Goal: Transaction & Acquisition: Purchase product/service

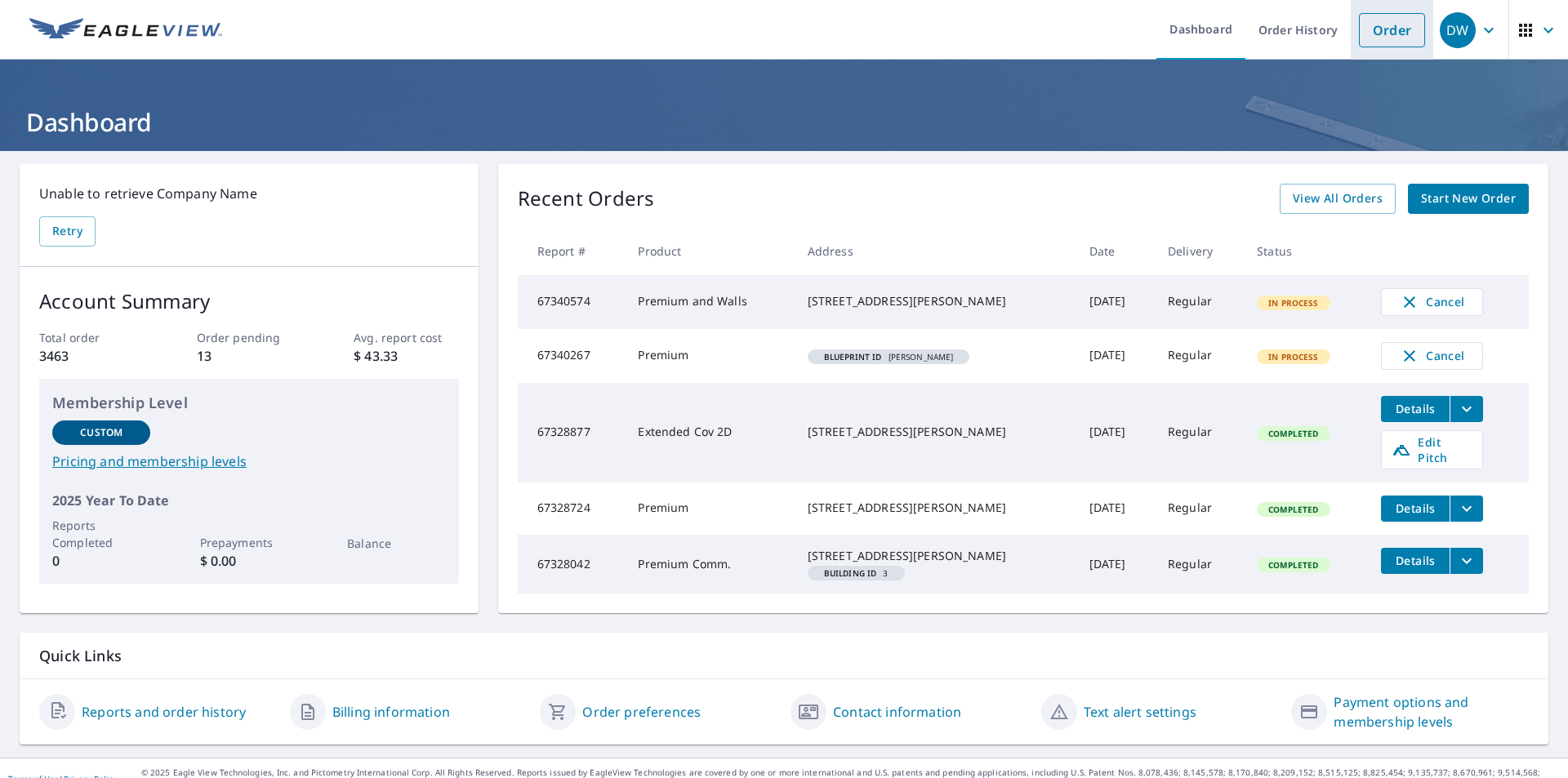
click at [1384, 35] on link "Order" at bounding box center [1391, 30] width 66 height 34
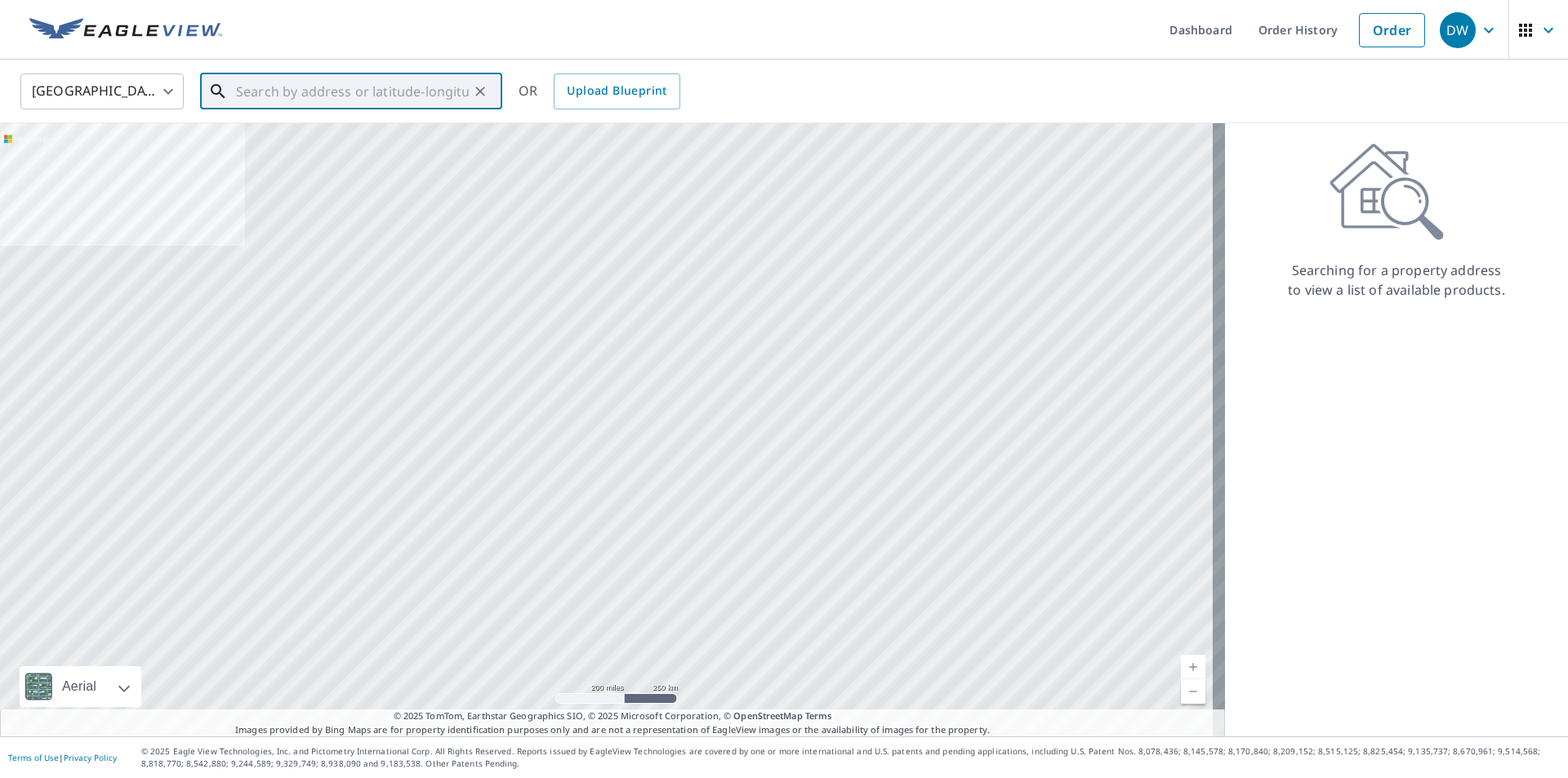
click at [452, 104] on input "text" at bounding box center [353, 91] width 233 height 46
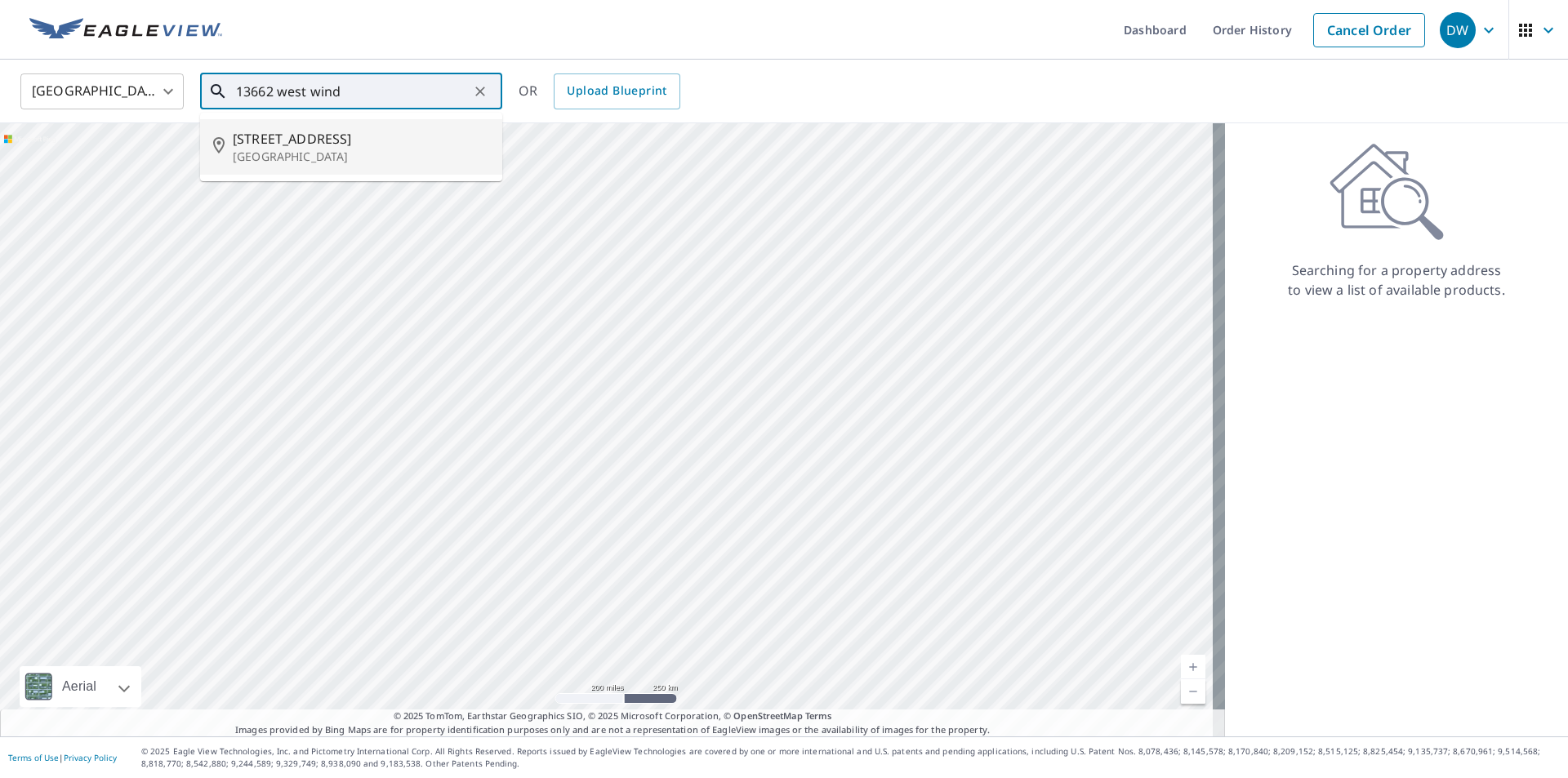
click at [356, 138] on span "[STREET_ADDRESS]" at bounding box center [361, 138] width 256 height 20
type input "[STREET_ADDRESS]"
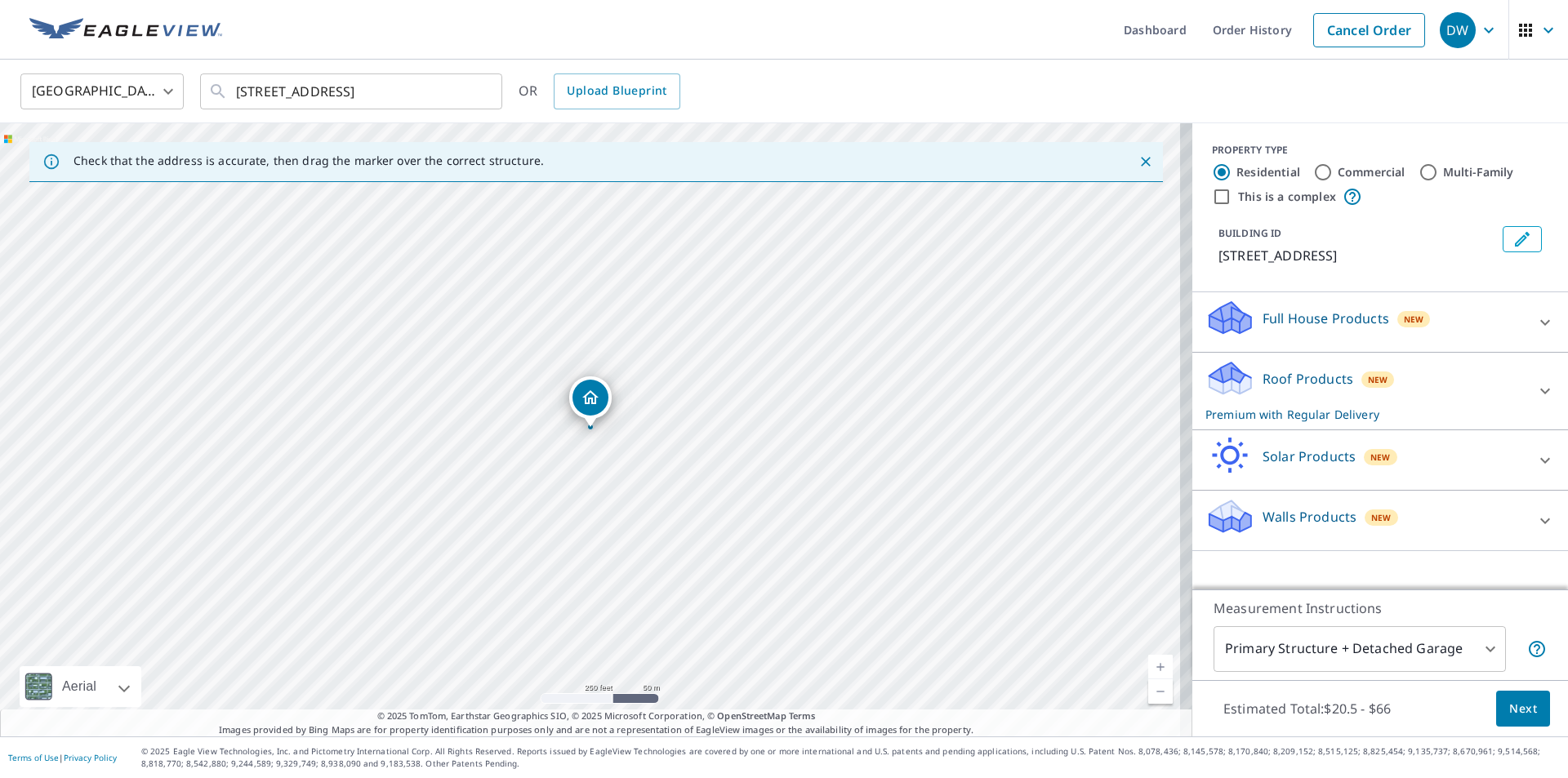
click at [1277, 507] on p "Walls Products" at bounding box center [1309, 516] width 94 height 20
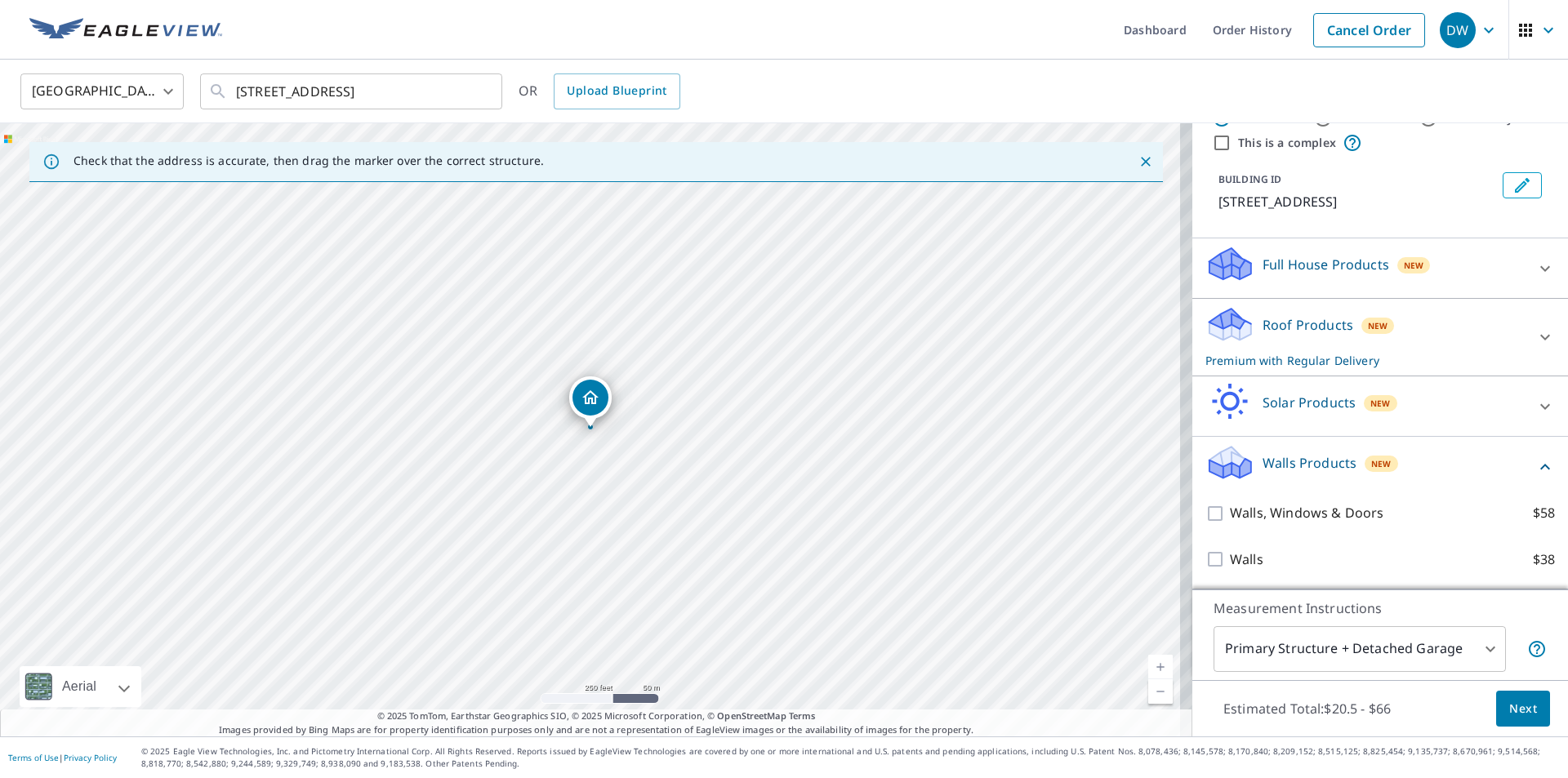
click at [1340, 336] on div "Roof Products New Premium with Regular Delivery" at bounding box center [1365, 337] width 320 height 64
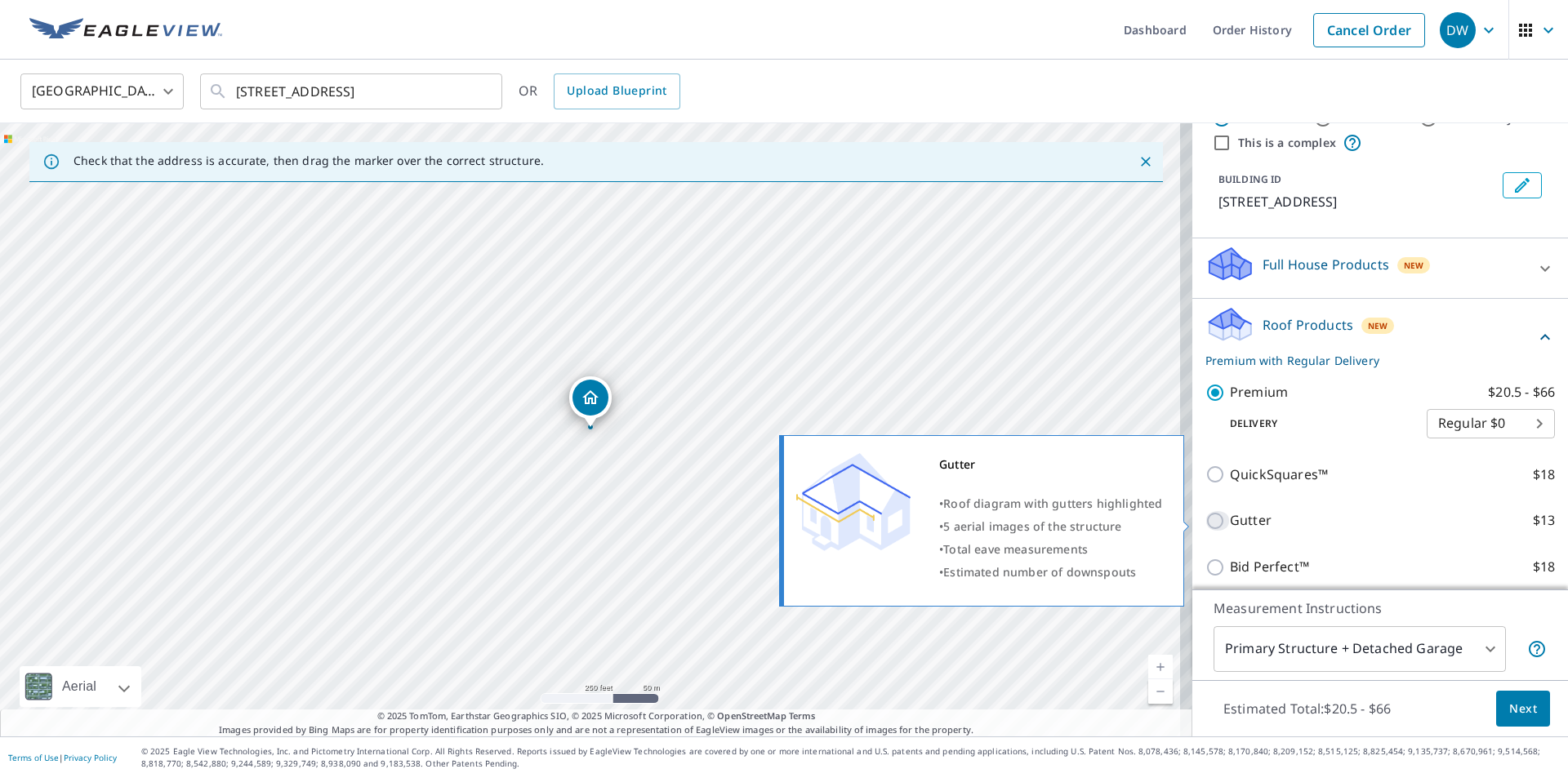
click at [1206, 514] on input "Gutter $13" at bounding box center [1217, 520] width 25 height 20
checkbox input "true"
checkbox input "false"
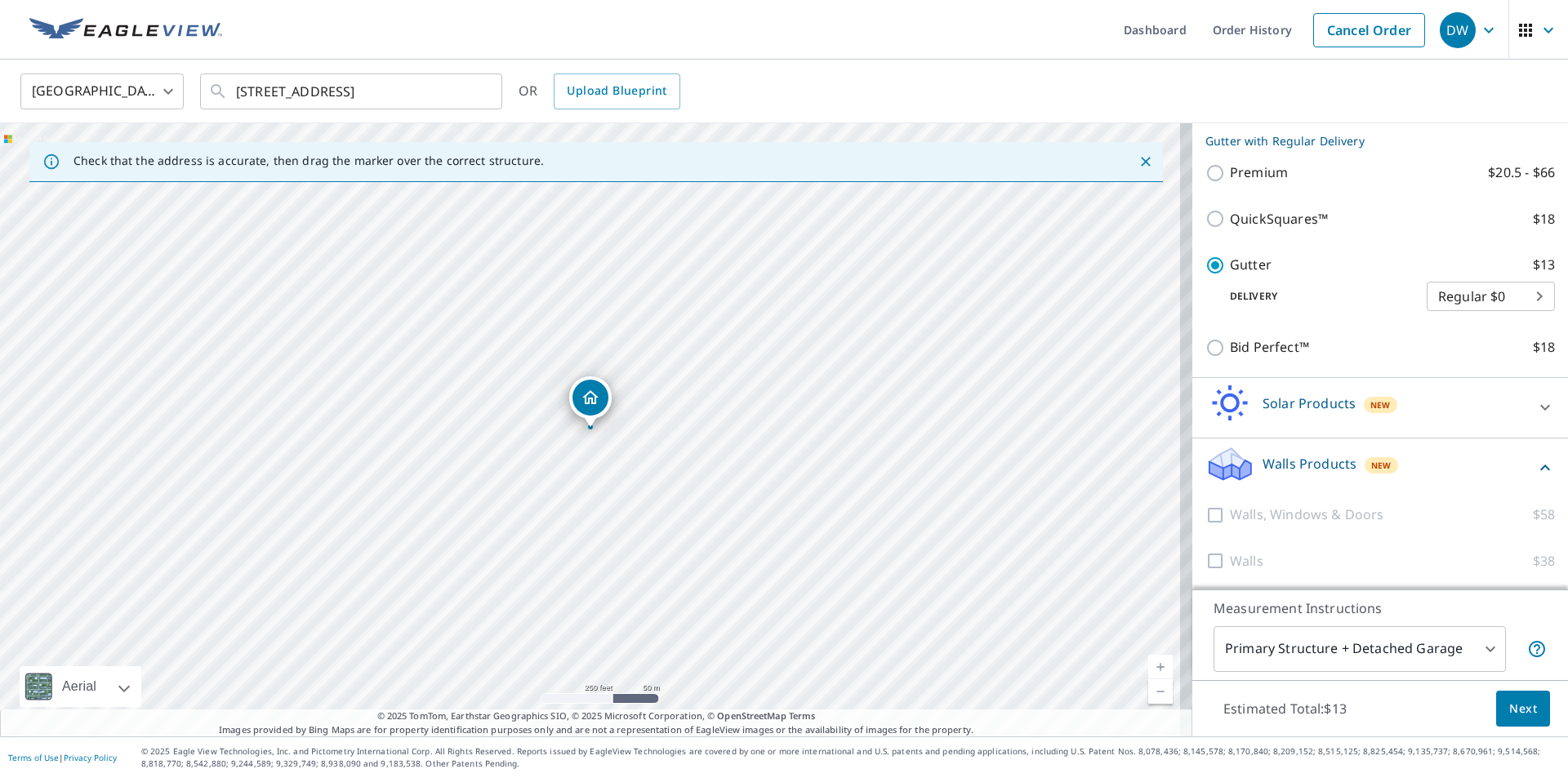
scroll to position [275, 0]
click at [1509, 705] on span "Next" at bounding box center [1523, 709] width 28 height 20
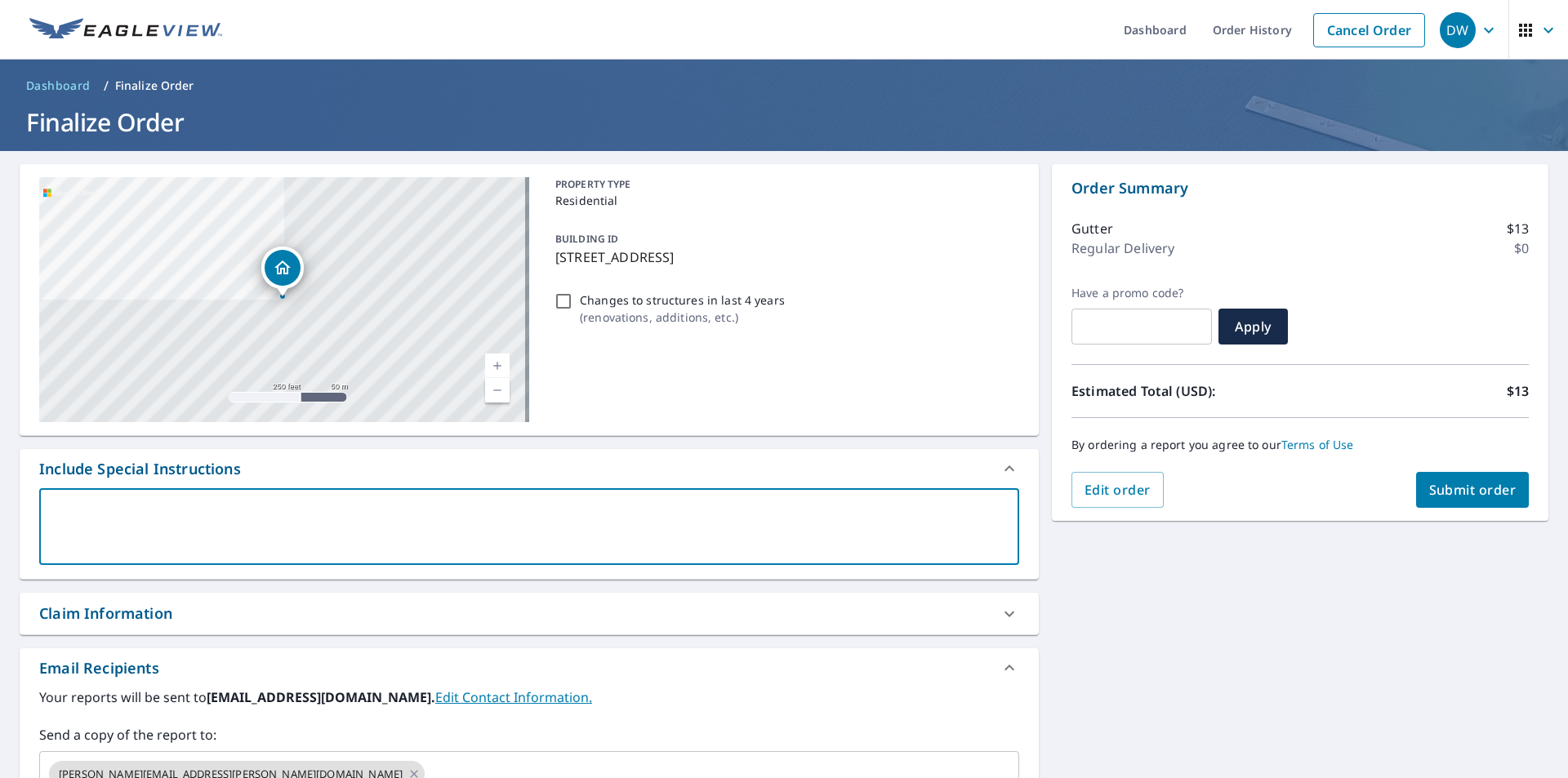
click at [86, 520] on textarea at bounding box center [528, 526] width 957 height 47
type textarea "I"
type textarea "x"
type textarea "If"
type textarea "x"
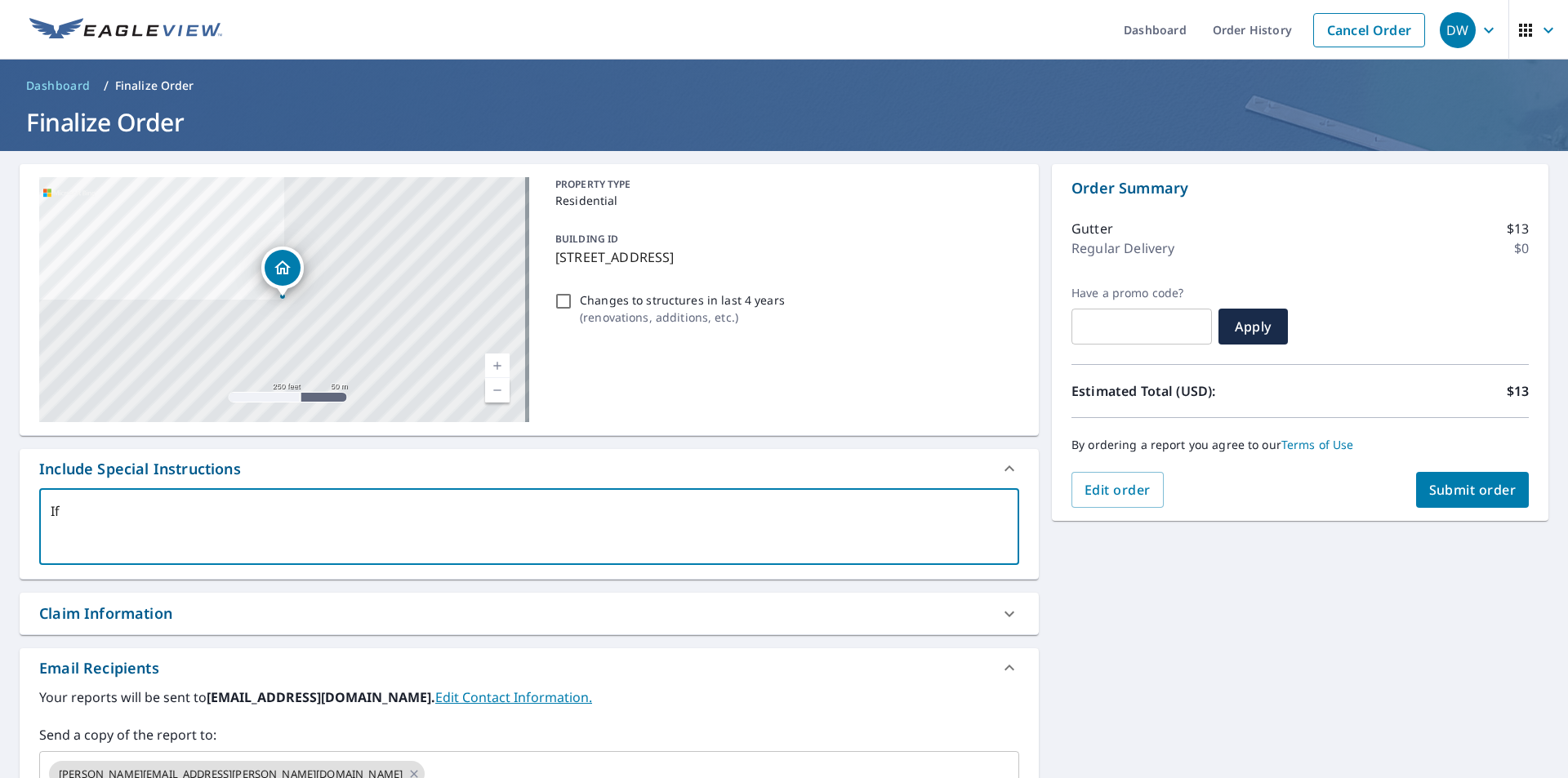
type textarea "If"
type textarea "x"
type textarea "If y"
type textarea "x"
type textarea "If yo"
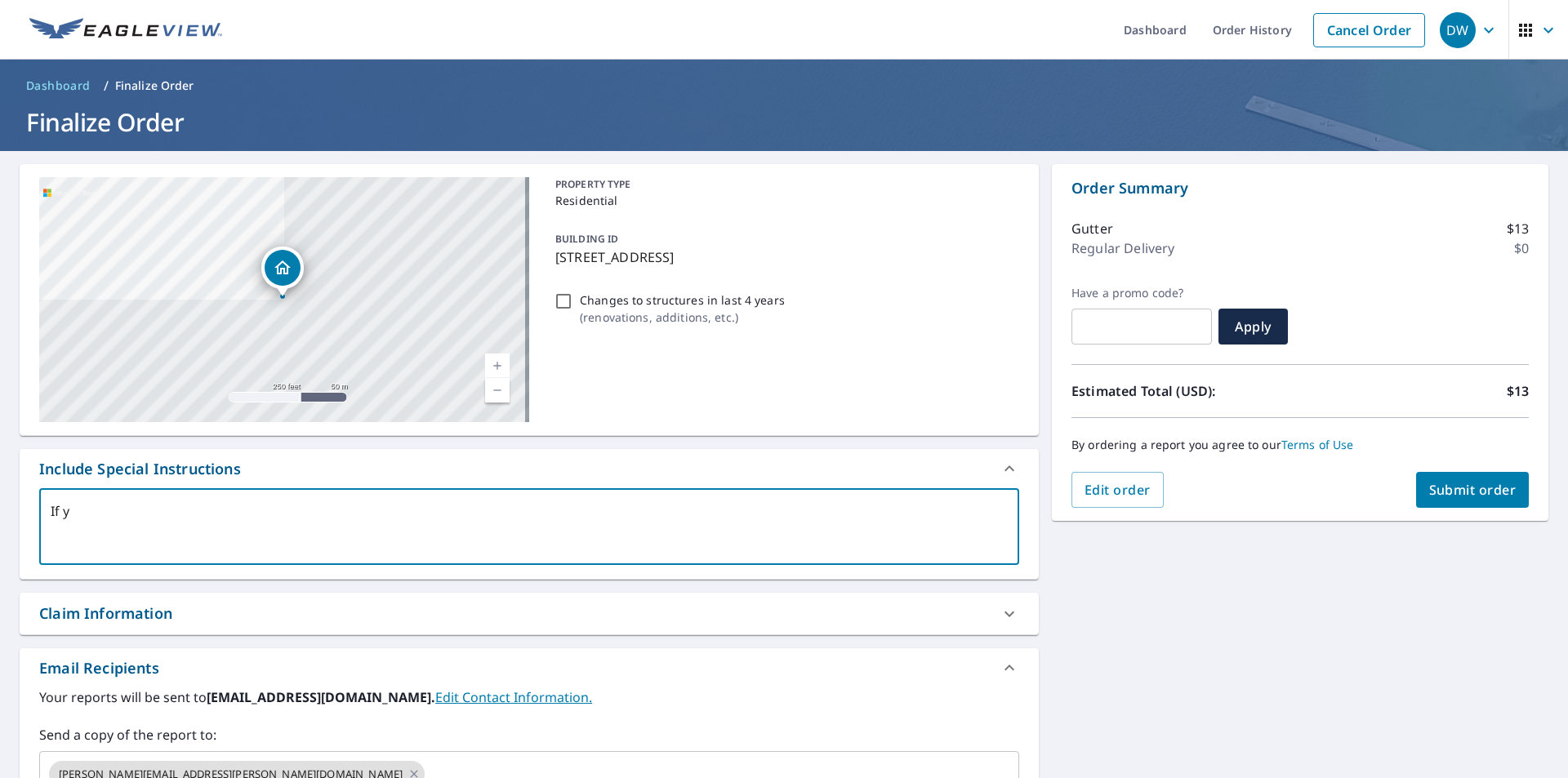
type textarea "x"
type textarea "If you"
type textarea "x"
type textarea "If you"
type textarea "x"
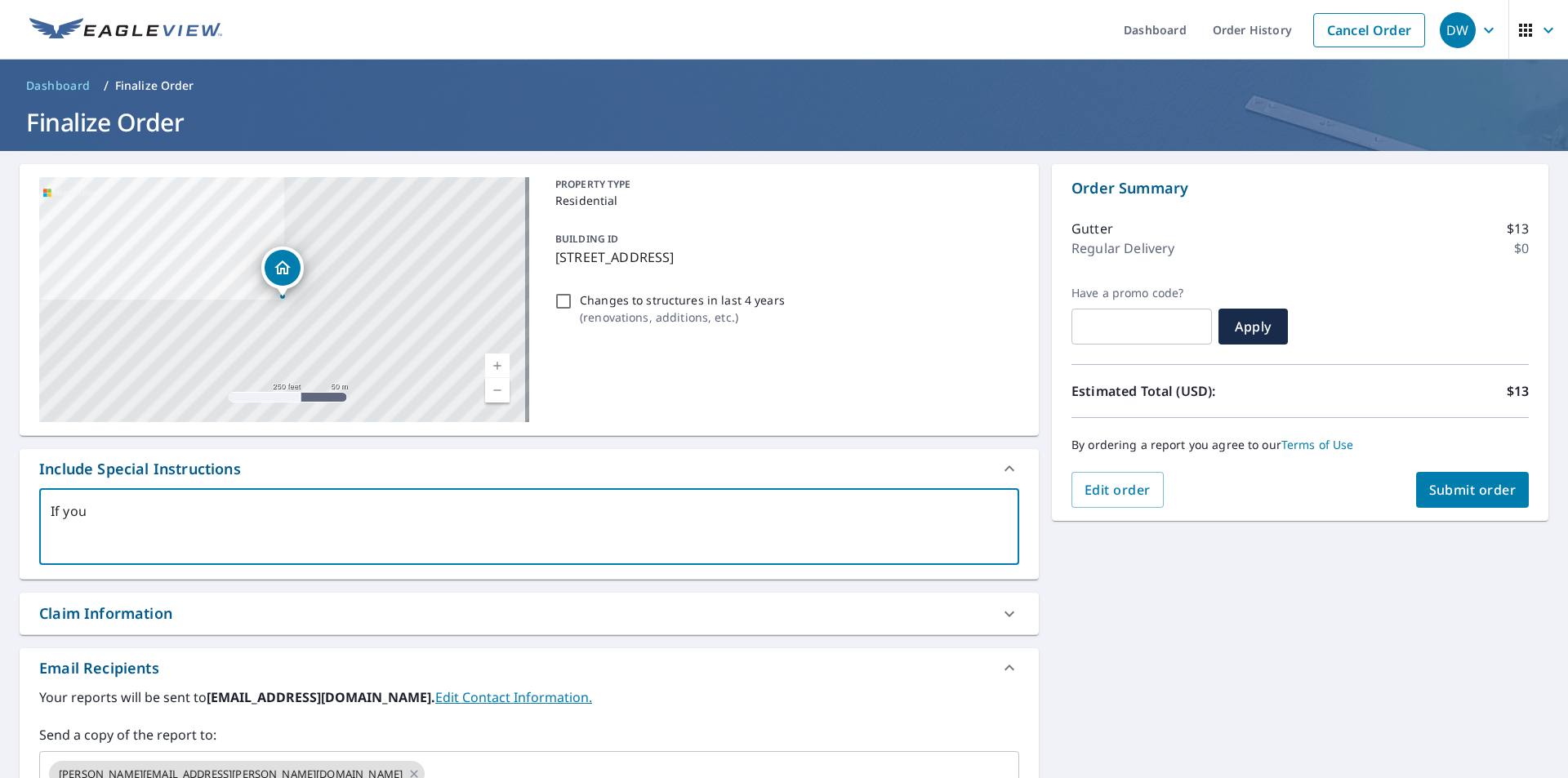
type textarea "If you c"
type textarea "x"
type textarea "If you ca"
type textarea "x"
type textarea "If you can"
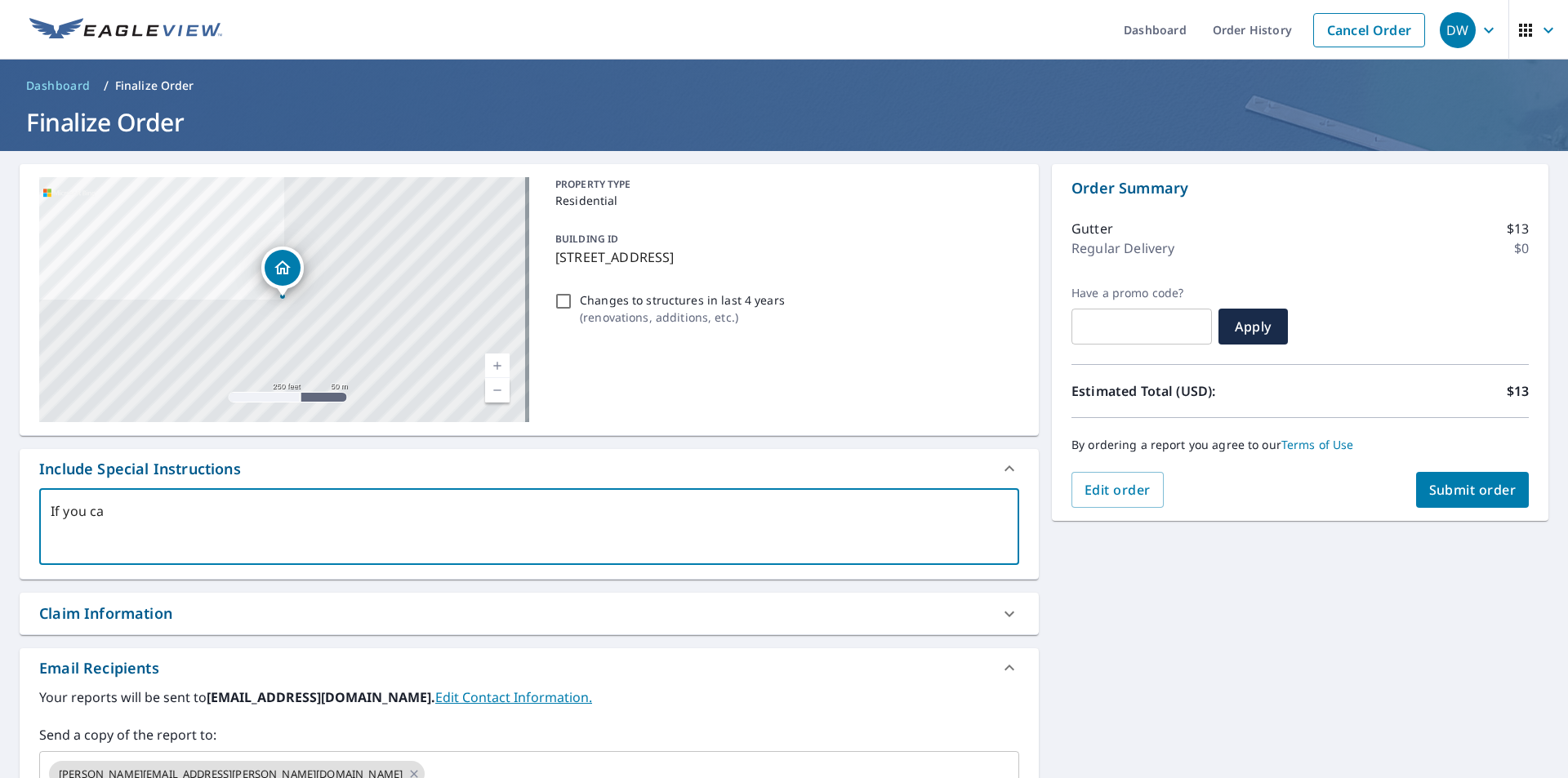
type textarea "x"
type textarea "If you can"
type textarea "x"
type textarea "If you can d"
type textarea "x"
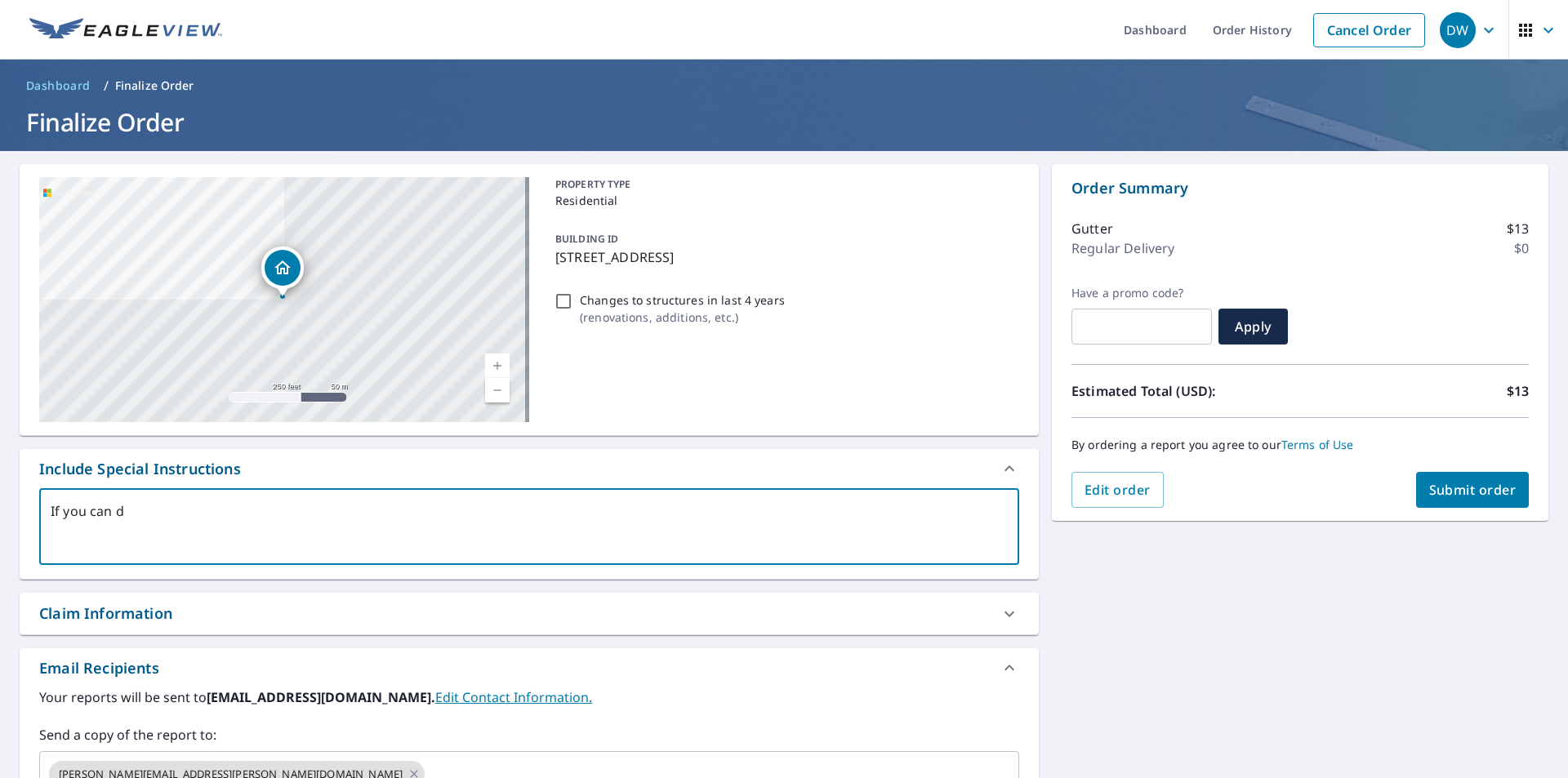
type textarea "If you can do"
type textarea "x"
type textarea "If you can do"
type textarea "x"
type textarea "If you can do F"
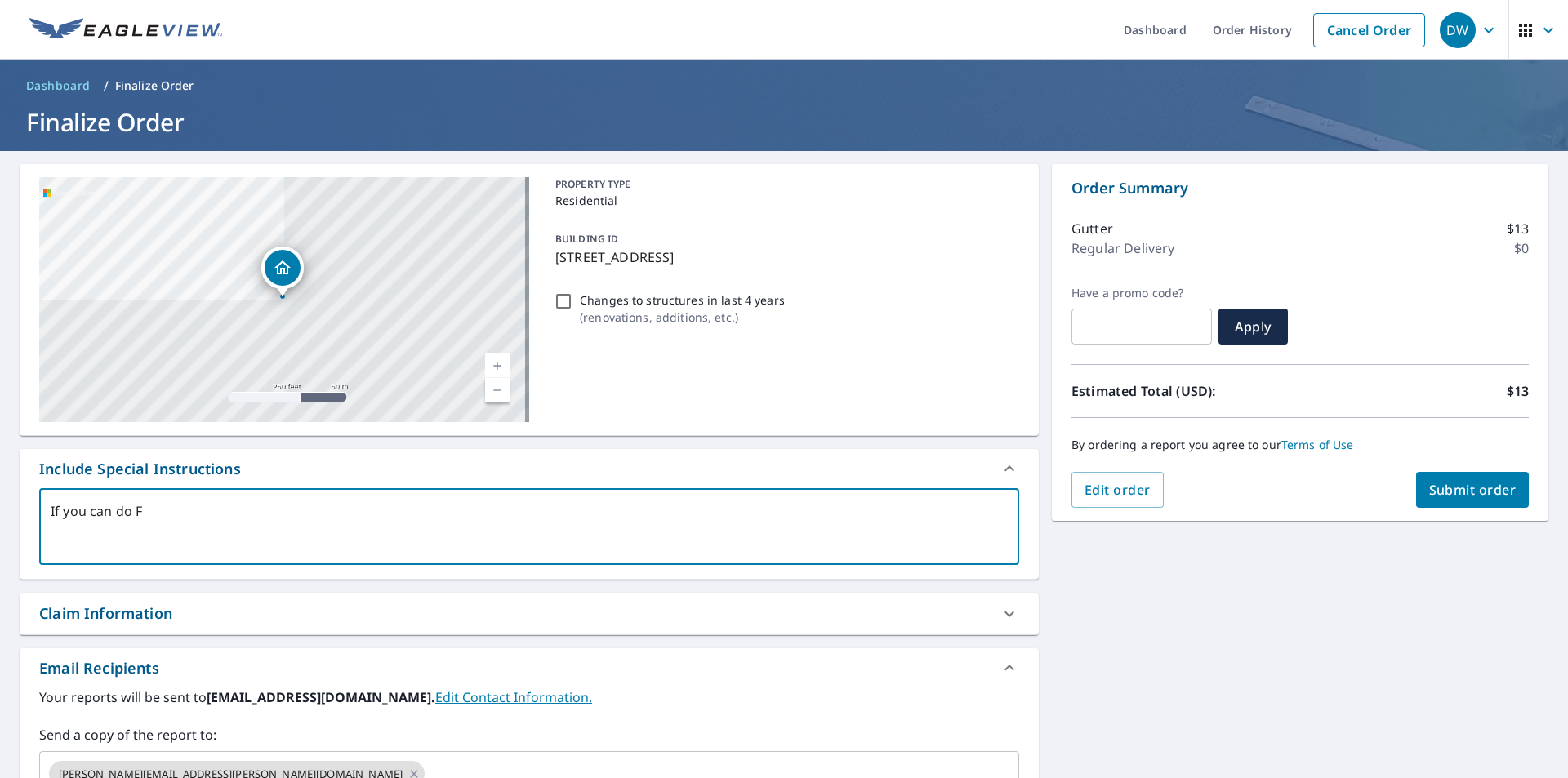
type textarea "x"
type textarea "If you can do Fa"
type textarea "x"
type textarea "If you can do Fas"
type textarea "x"
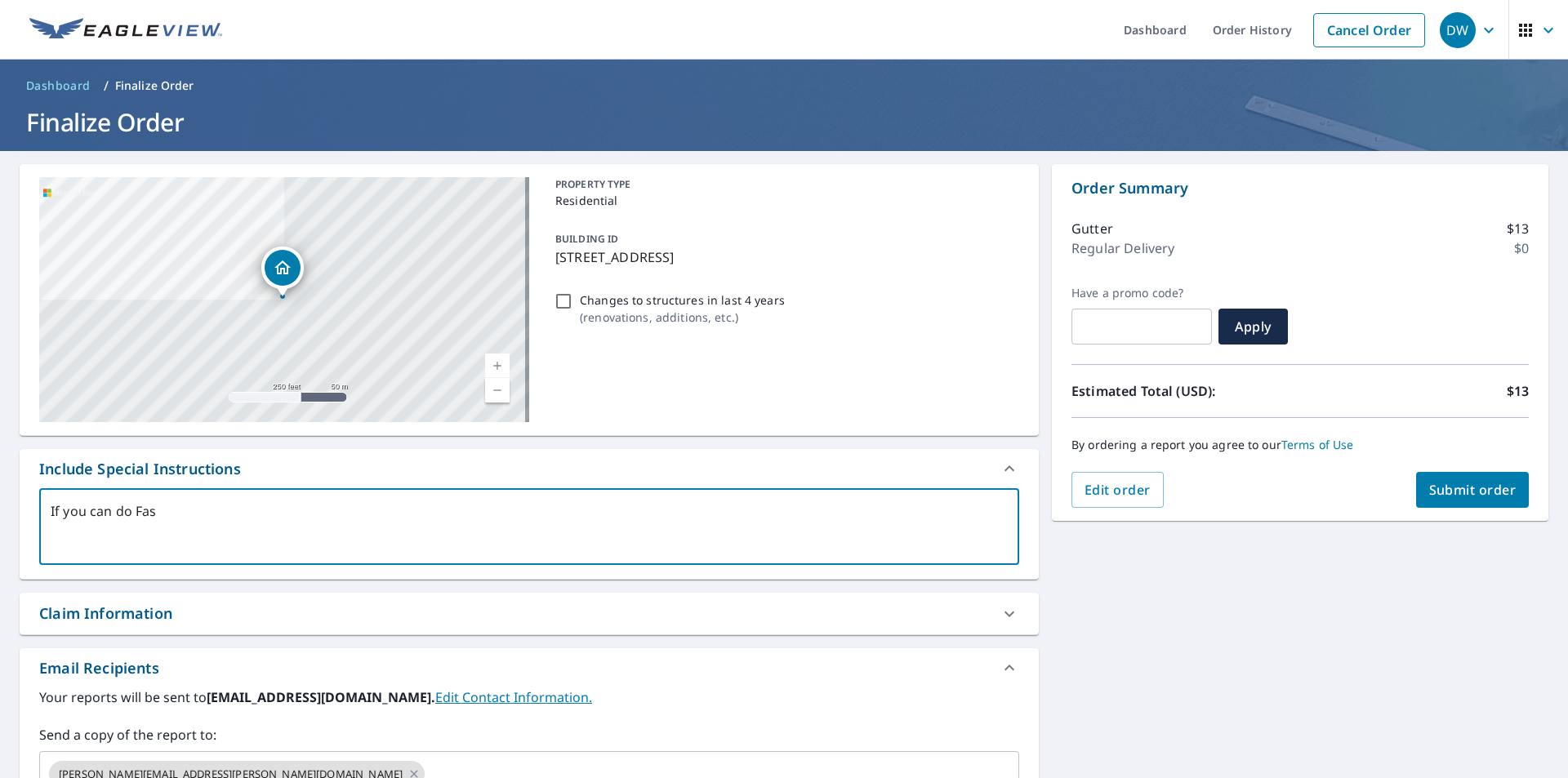
type textarea "If you can do Fasc"
type textarea "x"
type textarea "If you can do Fasci"
type textarea "x"
type textarea "If you can do Fascia"
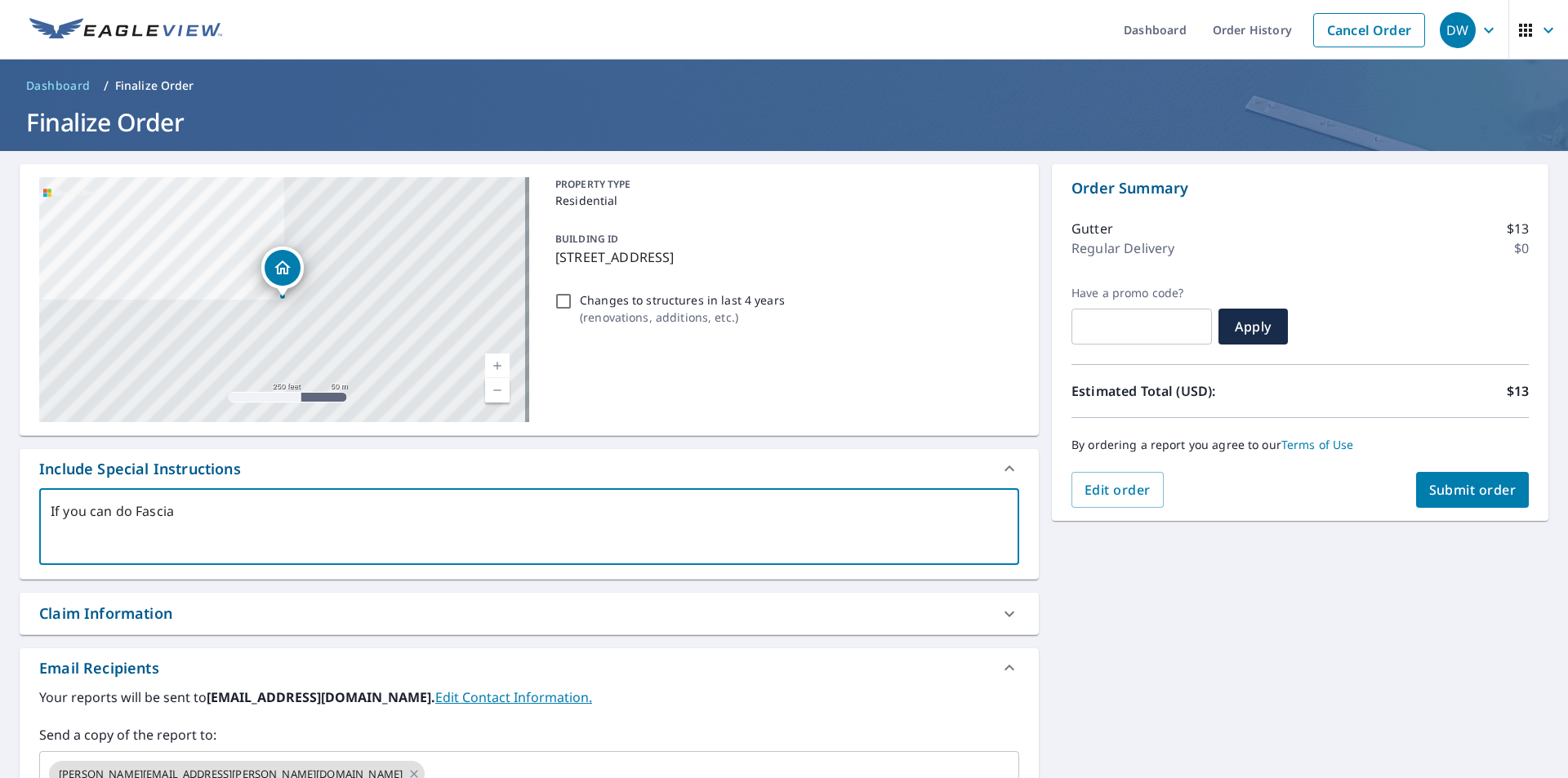
type textarea "x"
type textarea "If you can do Fascia"
type textarea "x"
type textarea "If you can do Fascia a"
type textarea "x"
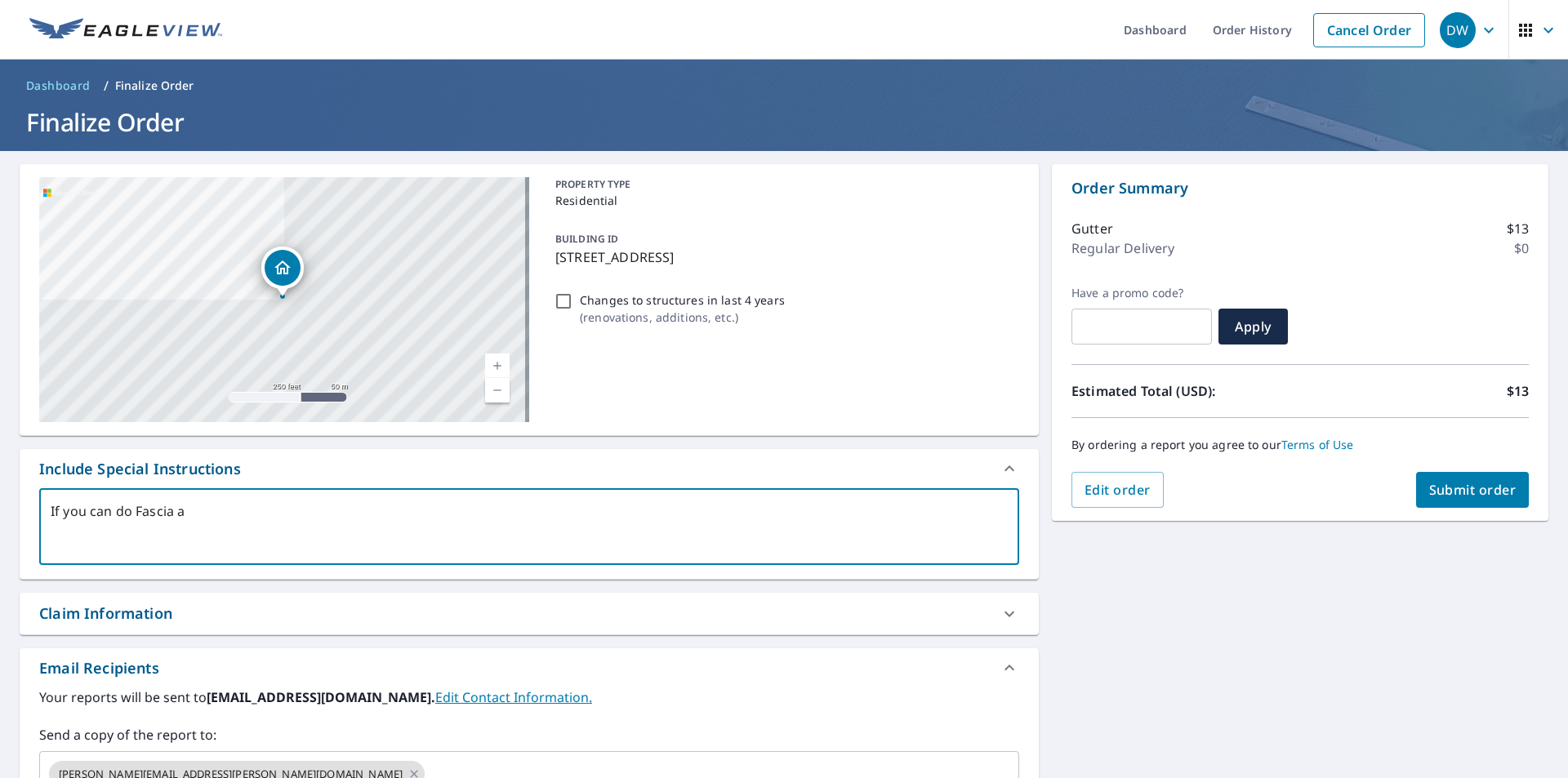
type textarea "If you can do Fascia an"
type textarea "x"
type textarea "If you can do Fascia and"
type textarea "x"
type textarea "If you can do Fascia and"
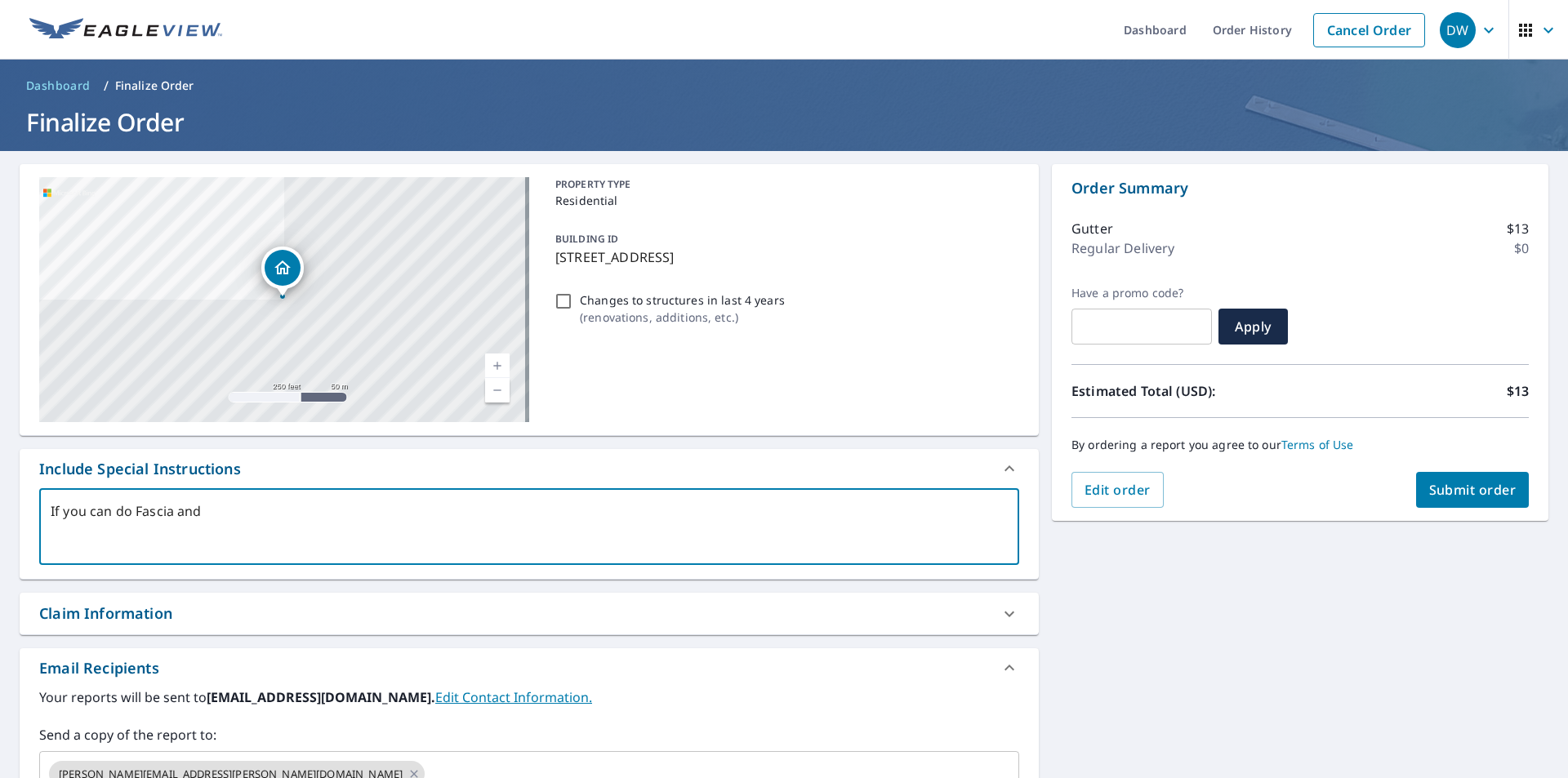
type textarea "x"
type textarea "If you can do Fascia and s"
type textarea "x"
type textarea "If you can do Fascia and so"
type textarea "x"
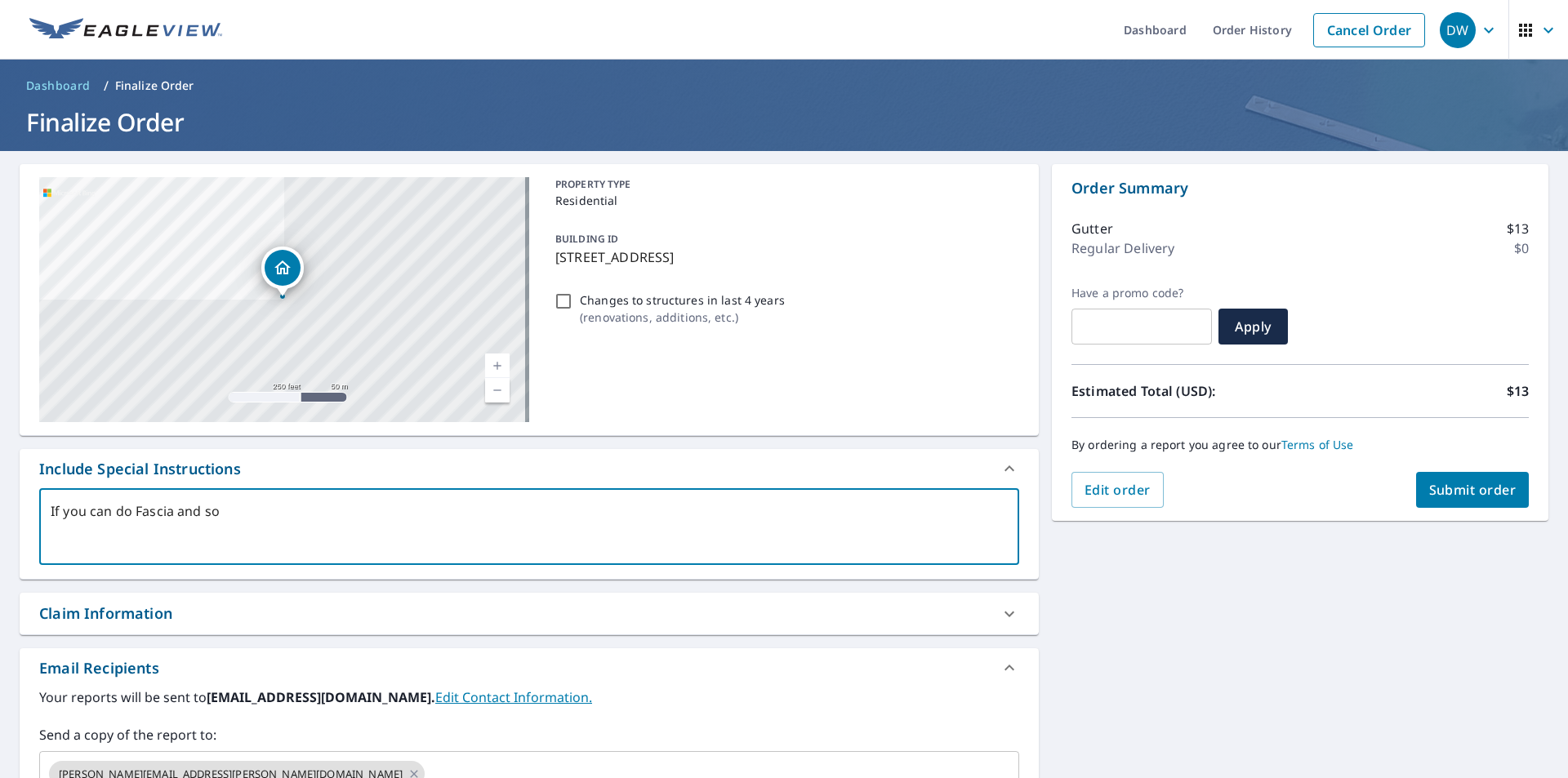
type textarea "If you can do Fascia and sof"
type textarea "x"
type textarea "If you can do Fascia and soff"
type textarea "x"
type textarea "If you can do Fascia and soffi"
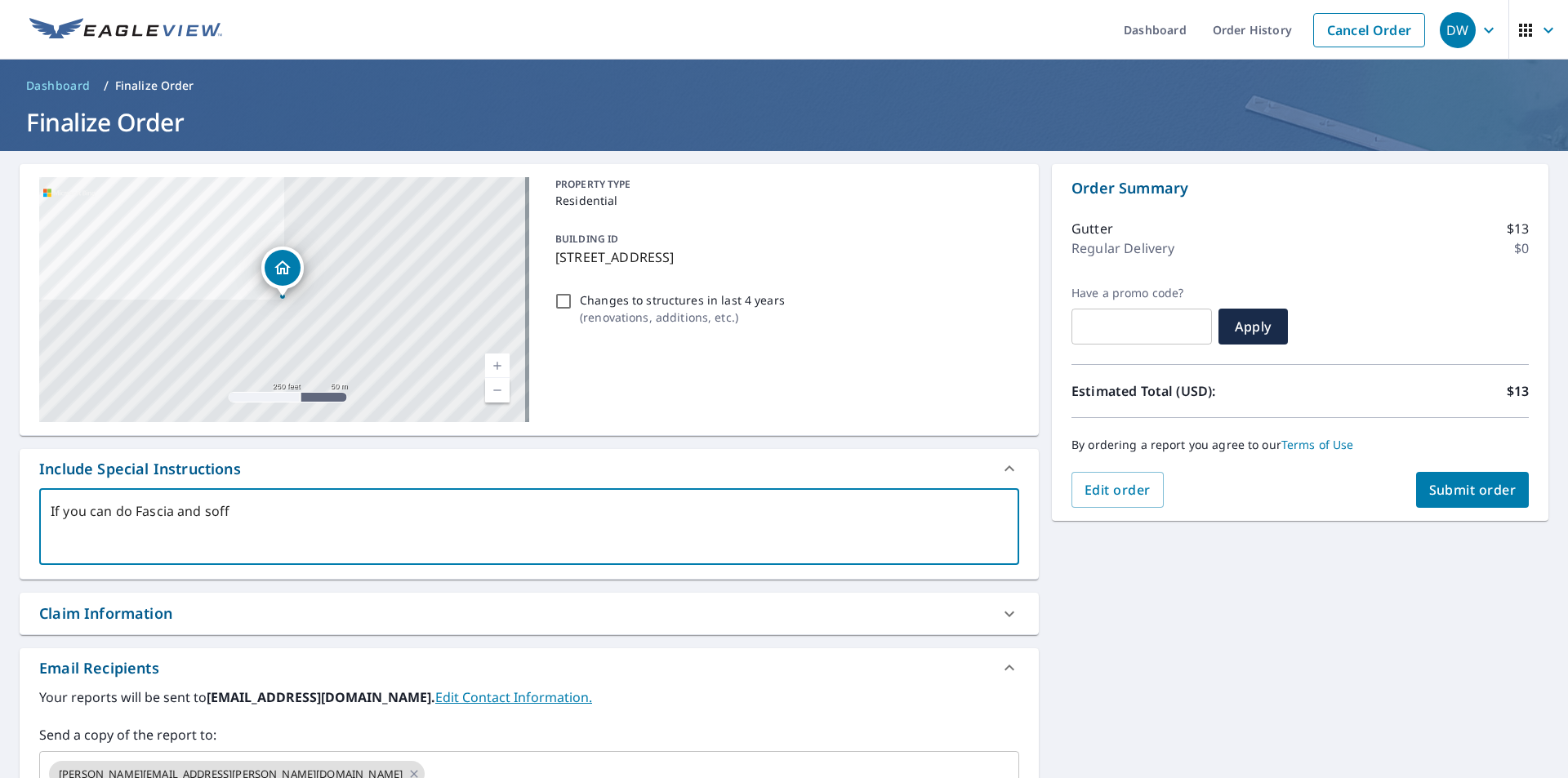
type textarea "x"
type textarea "If you can do Fascia and soffit"
type textarea "x"
type textarea "If you can do Fascia and soffit"
type textarea "x"
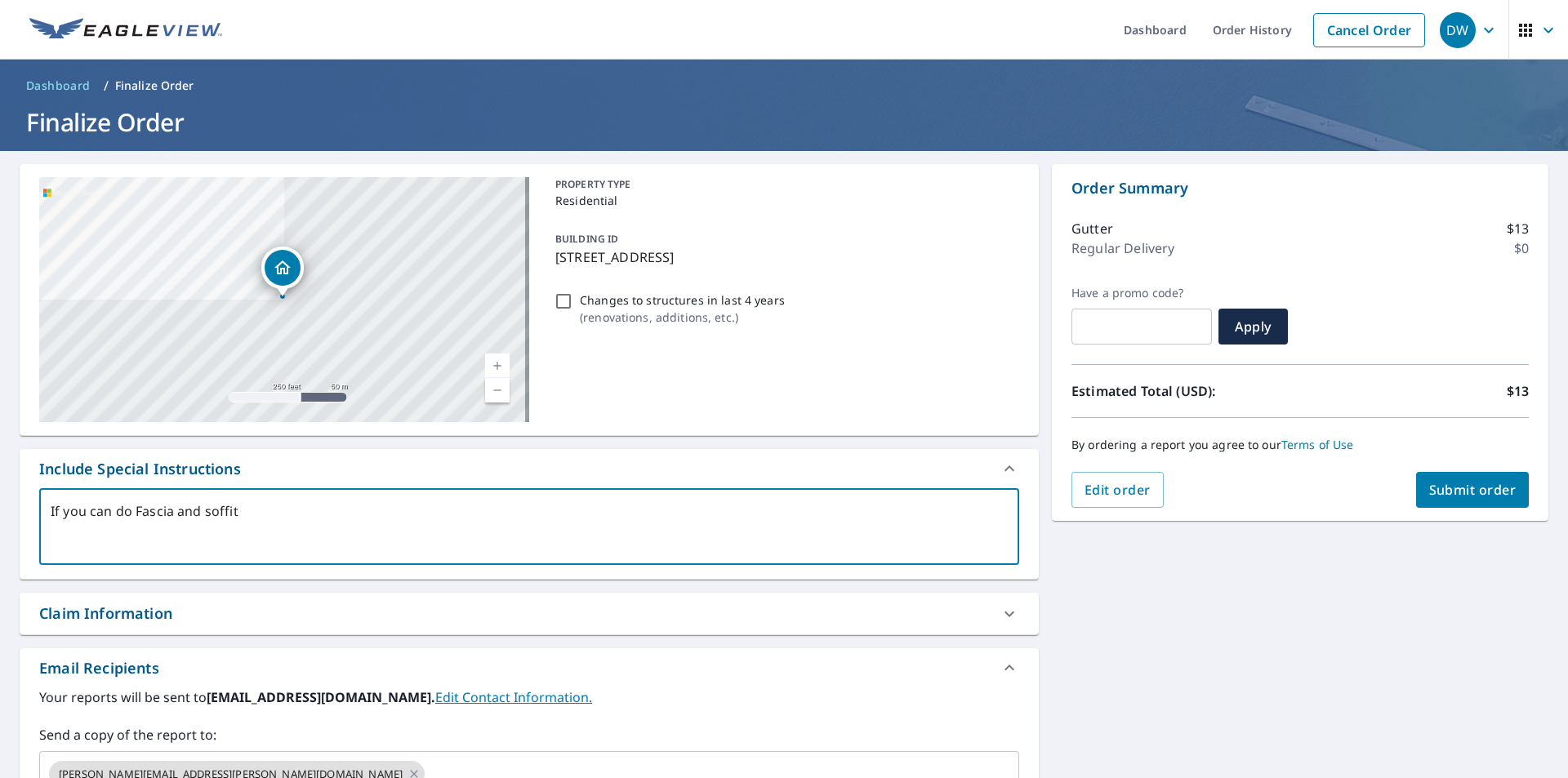
type textarea "If you can do Fascia and soffit p"
type textarea "x"
type textarea "If you can do Fascia and soffit pl"
type textarea "x"
type textarea "If you can do Fascia and soffit ple"
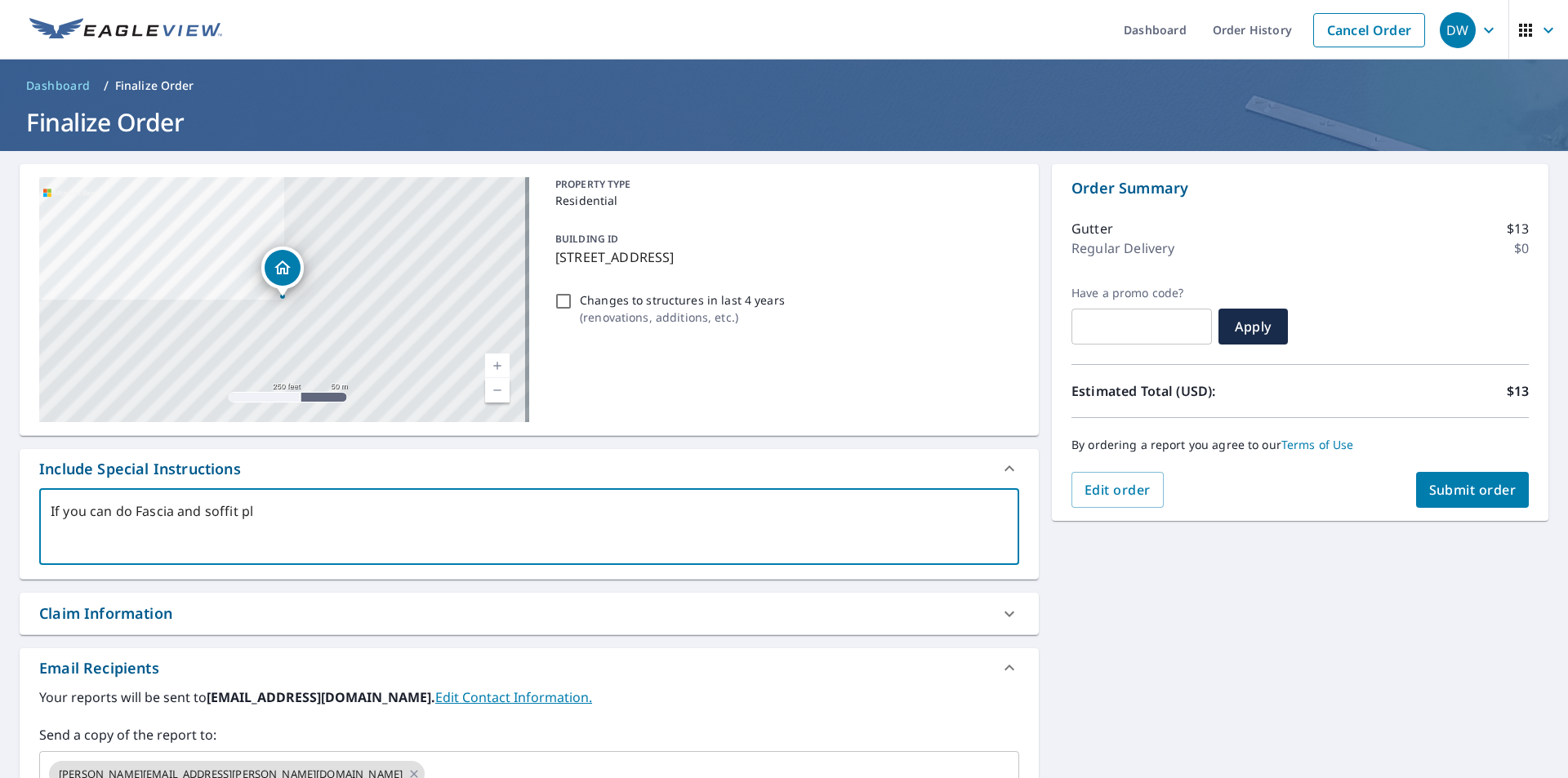
type textarea "x"
type textarea "If you can do Fascia and soffit plea"
type textarea "x"
type textarea "If you can do Fascia and soffit pleas"
type textarea "x"
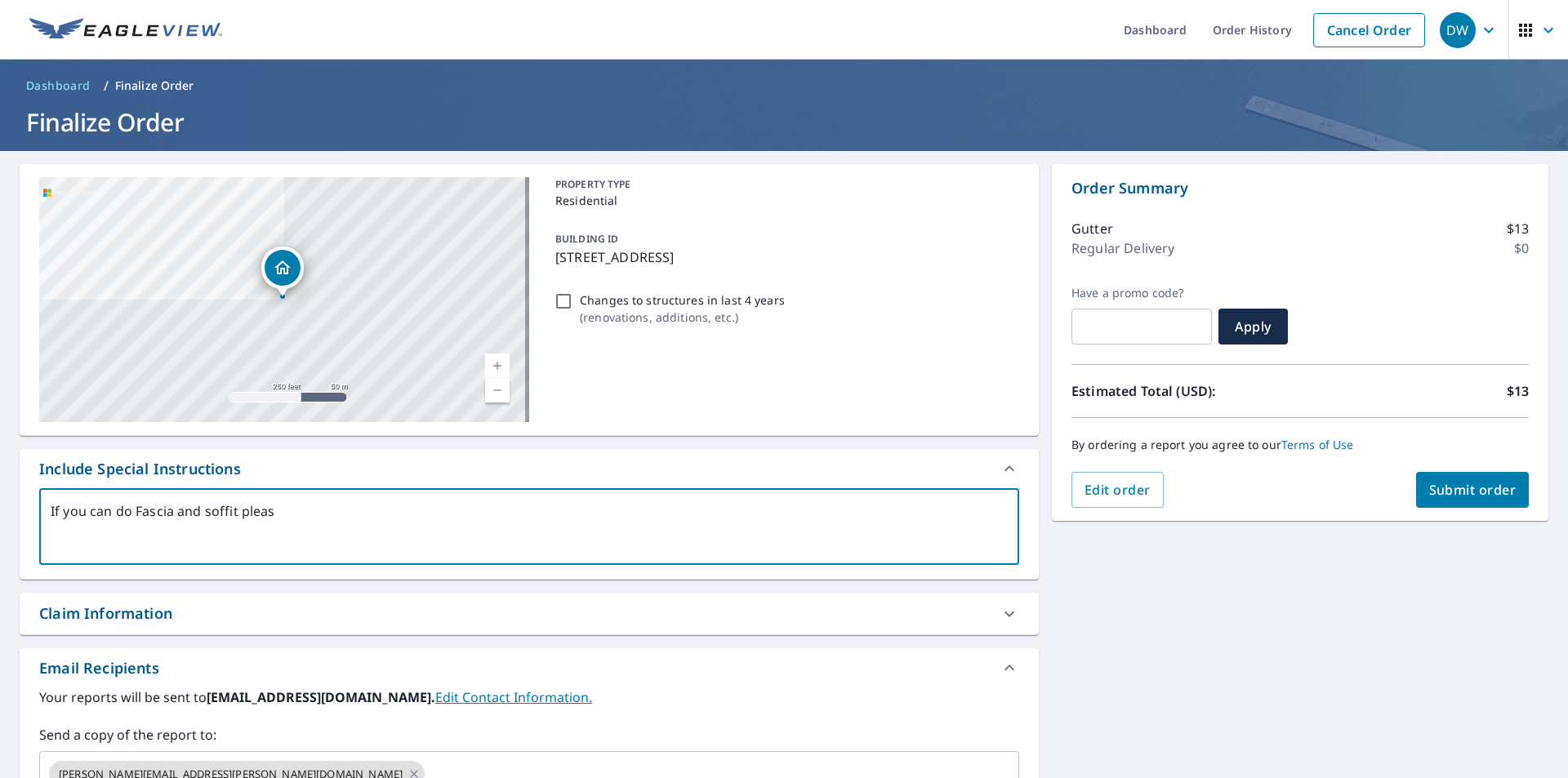
type textarea "If you can do Fascia and soffit please"
type textarea "x"
type textarea "If you can do Fascia and soffit please"
type textarea "x"
type textarea "If you can do Fascia and soffit please p"
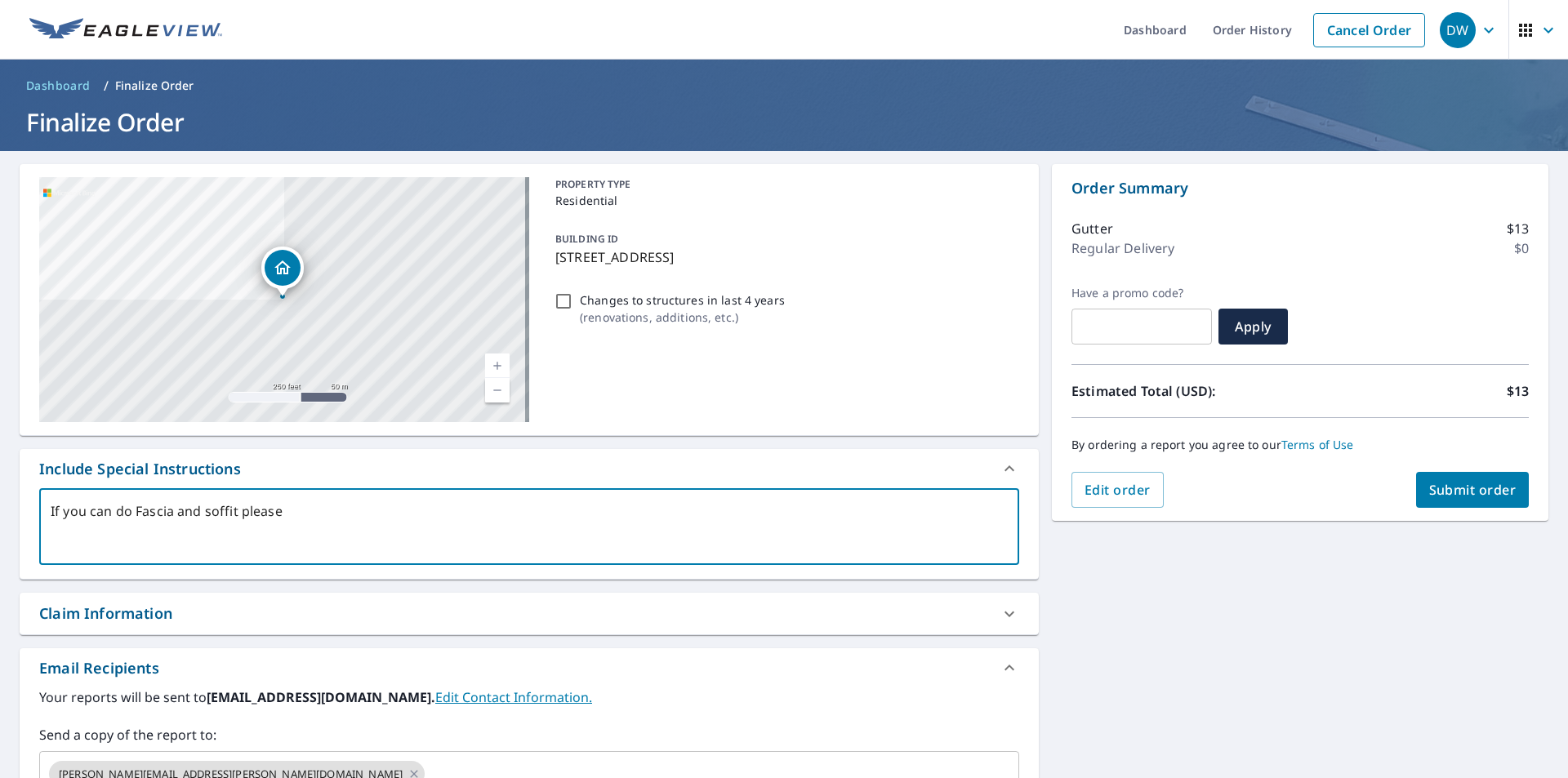
type textarea "x"
type textarea "If you can do Fascia and soffit please pr"
type textarea "x"
type textarea "If you can do Fascia and soffit please pro"
type textarea "x"
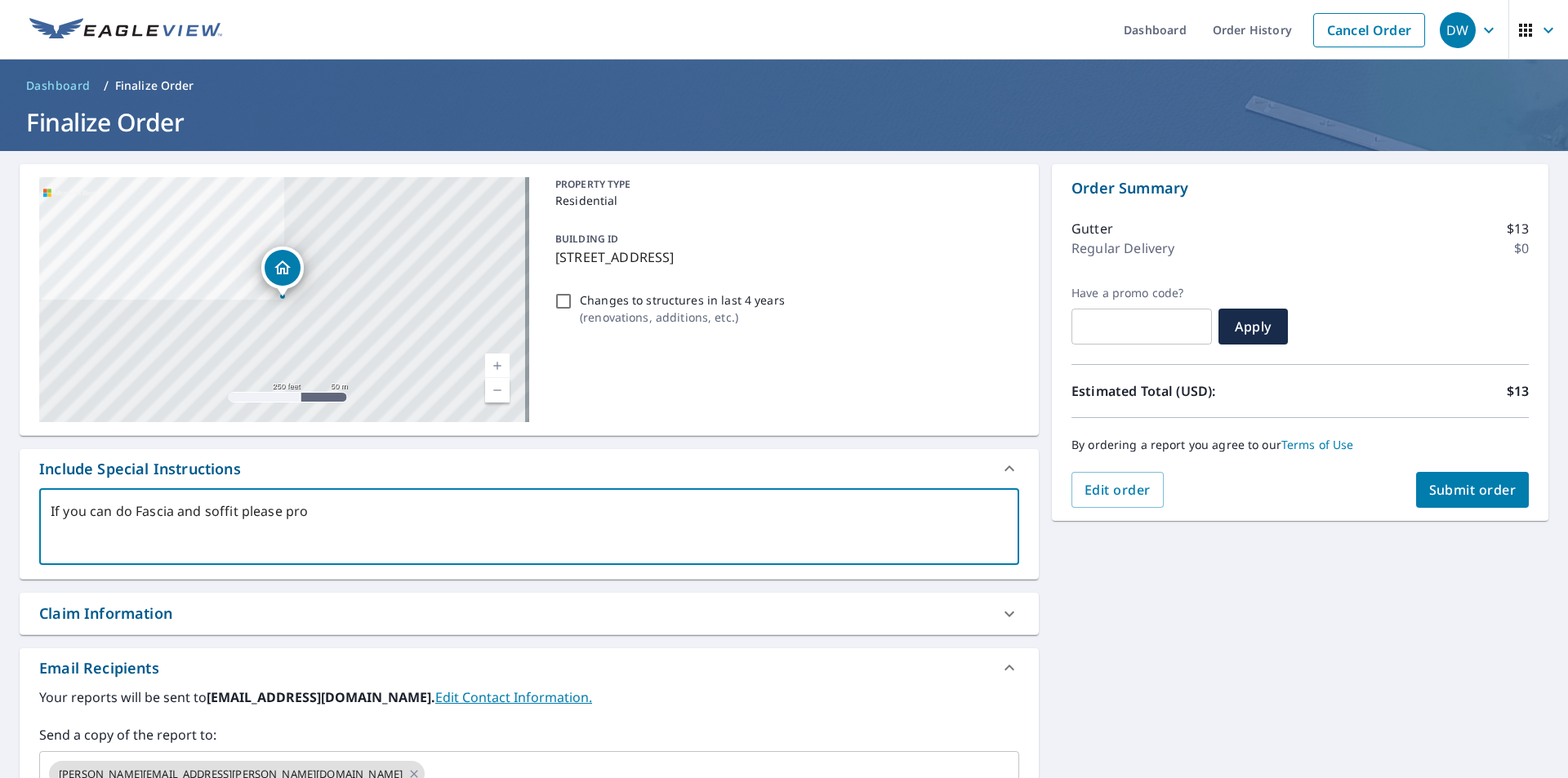
type textarea "If you can do Fascia and soffit please proc"
type textarea "x"
type textarea "If you can do Fascia and soffit please proce"
type textarea "x"
type textarea "If you can do Fascia and soffit please procee"
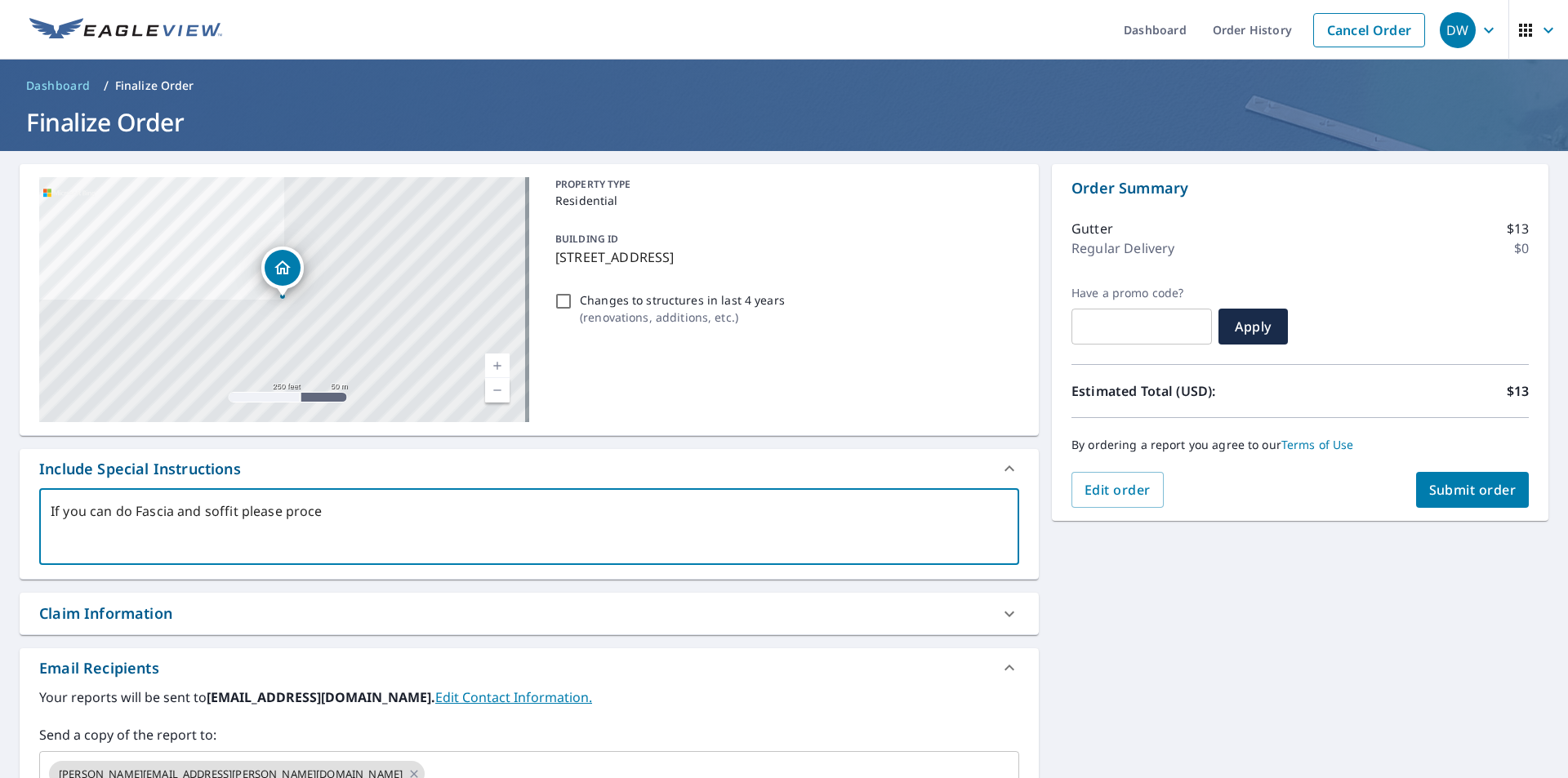
type textarea "x"
type textarea "If you can do Fascia and soffit please proceed"
type textarea "x"
type textarea "If you can do Fascia and soffit please proceed"
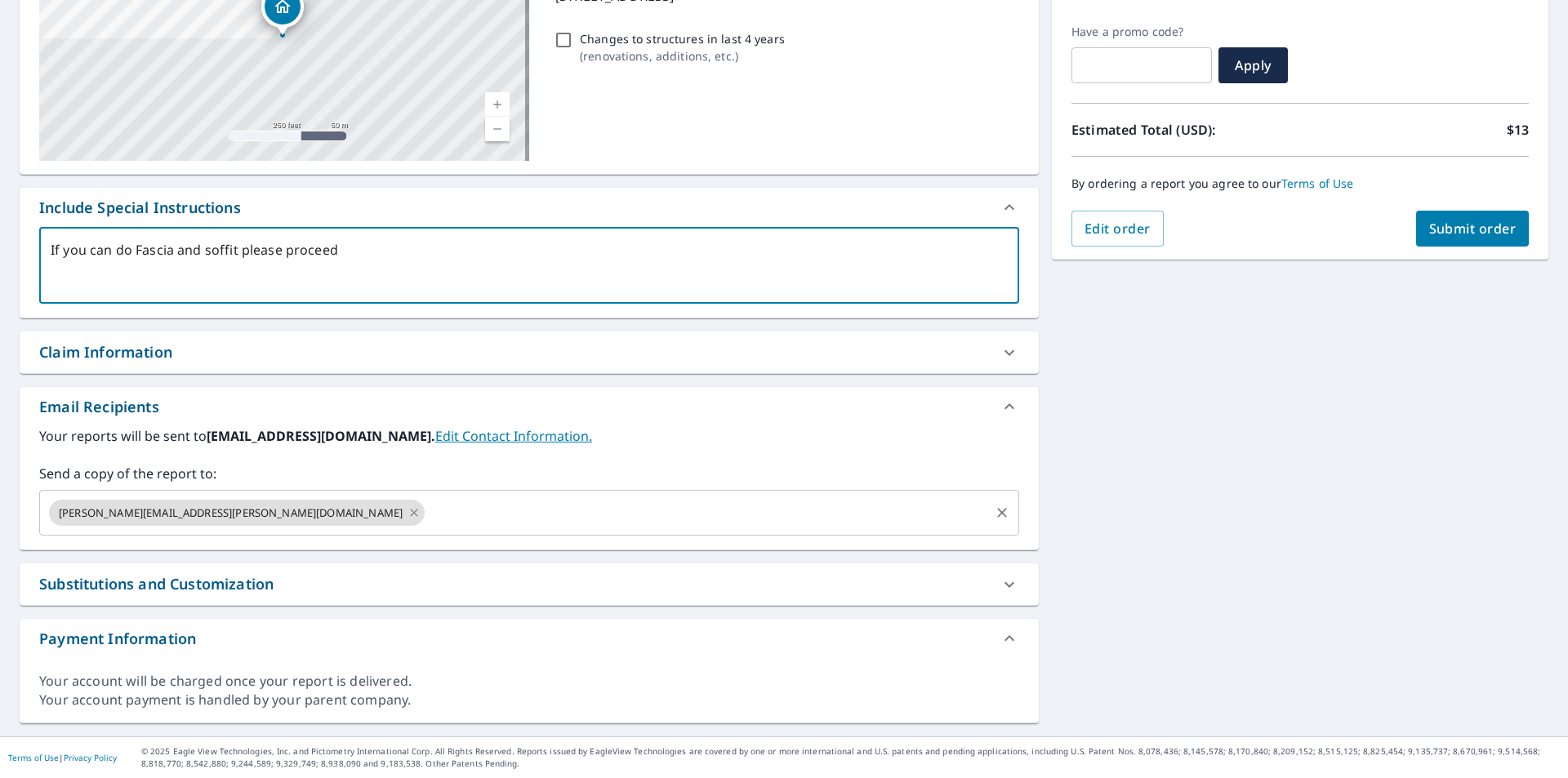
click at [407, 511] on icon at bounding box center [413, 512] width 13 height 18
type textarea "x"
type textarea "If you can do Fascia and soffit please proceed"
type textarea "x"
click at [218, 511] on input "text" at bounding box center [517, 513] width 941 height 31
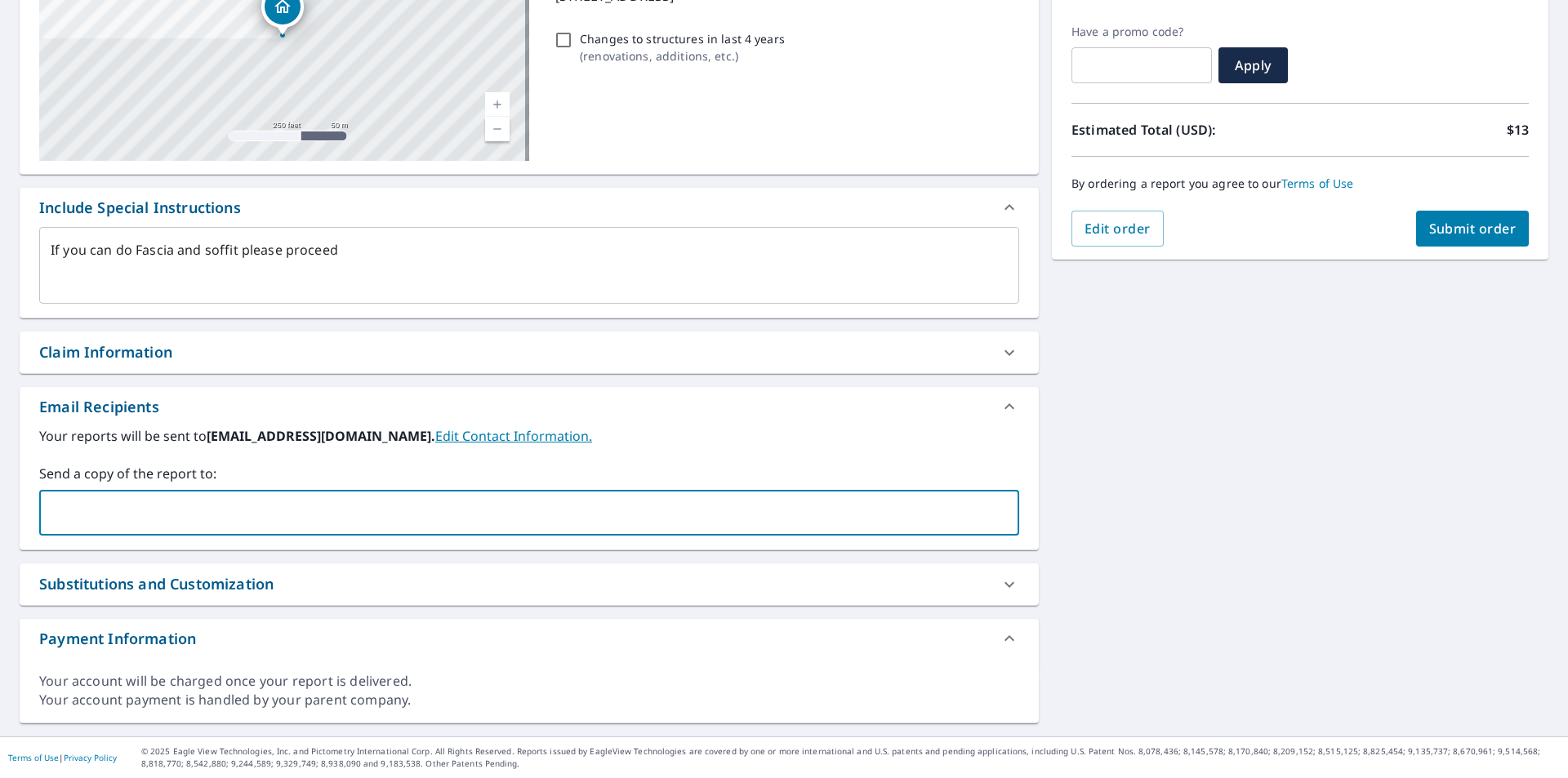
type input "[PERSON_NAME][EMAIL_ADDRESS][PERSON_NAME][DOMAIN_NAME]"
type textarea "x"
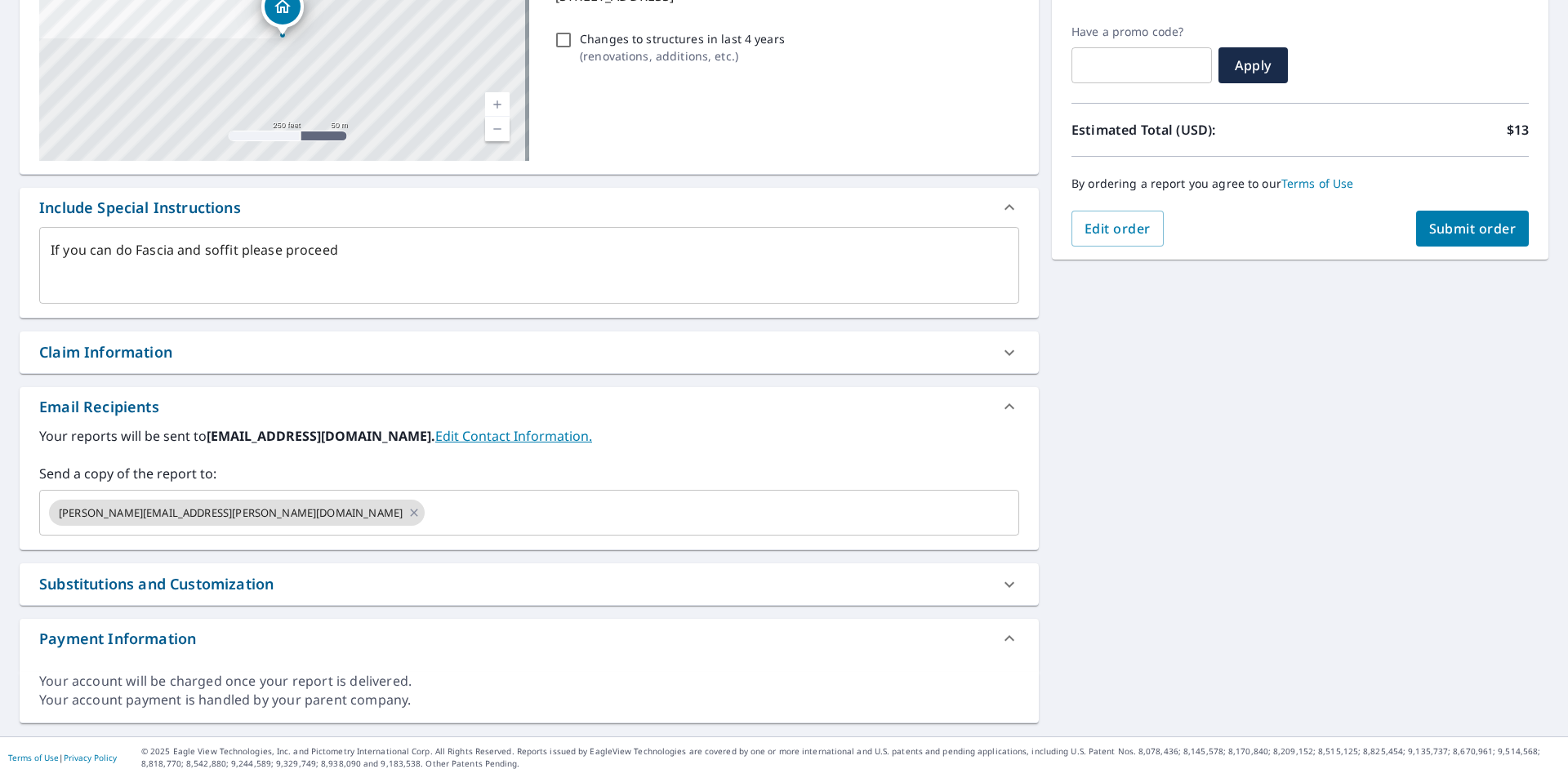
click at [1056, 433] on div "[STREET_ADDRESS] Aerial Road A standard road map Aerial A detailed look from ab…" at bounding box center [784, 313] width 1568 height 846
click at [1432, 228] on span "Submit order" at bounding box center [1472, 228] width 87 height 18
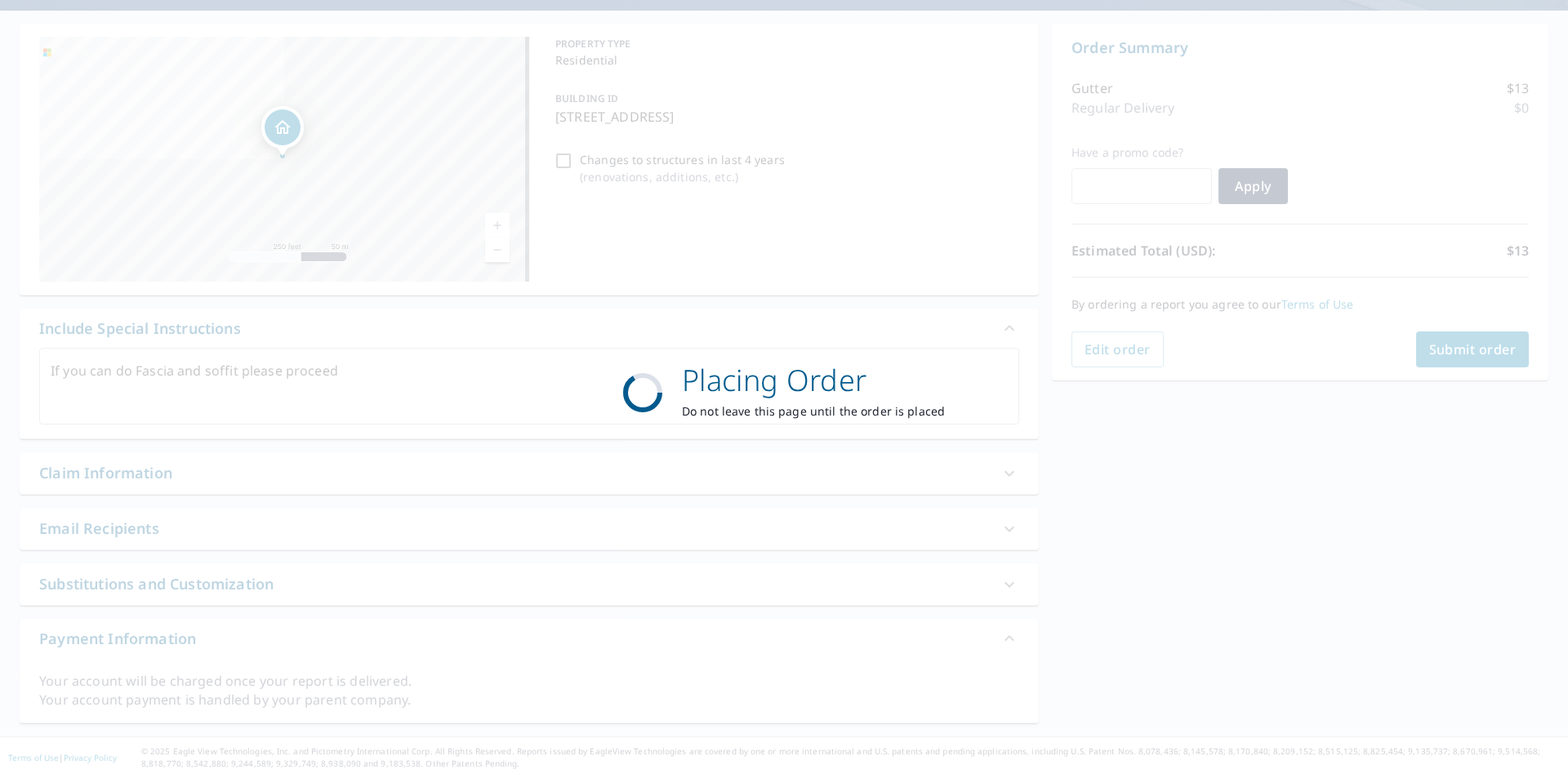
type textarea "x"
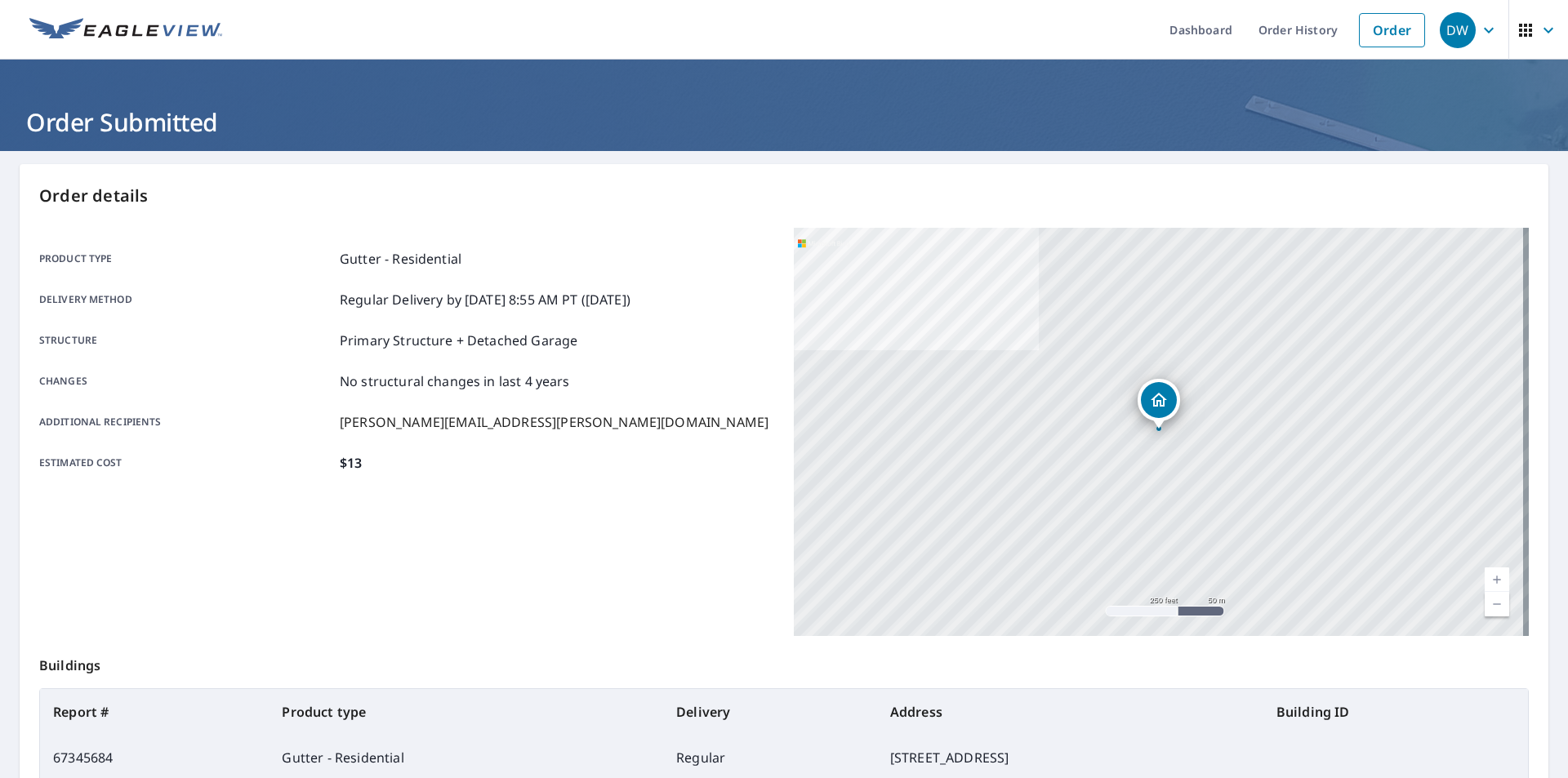
click at [1480, 31] on icon "button" at bounding box center [1489, 30] width 20 height 20
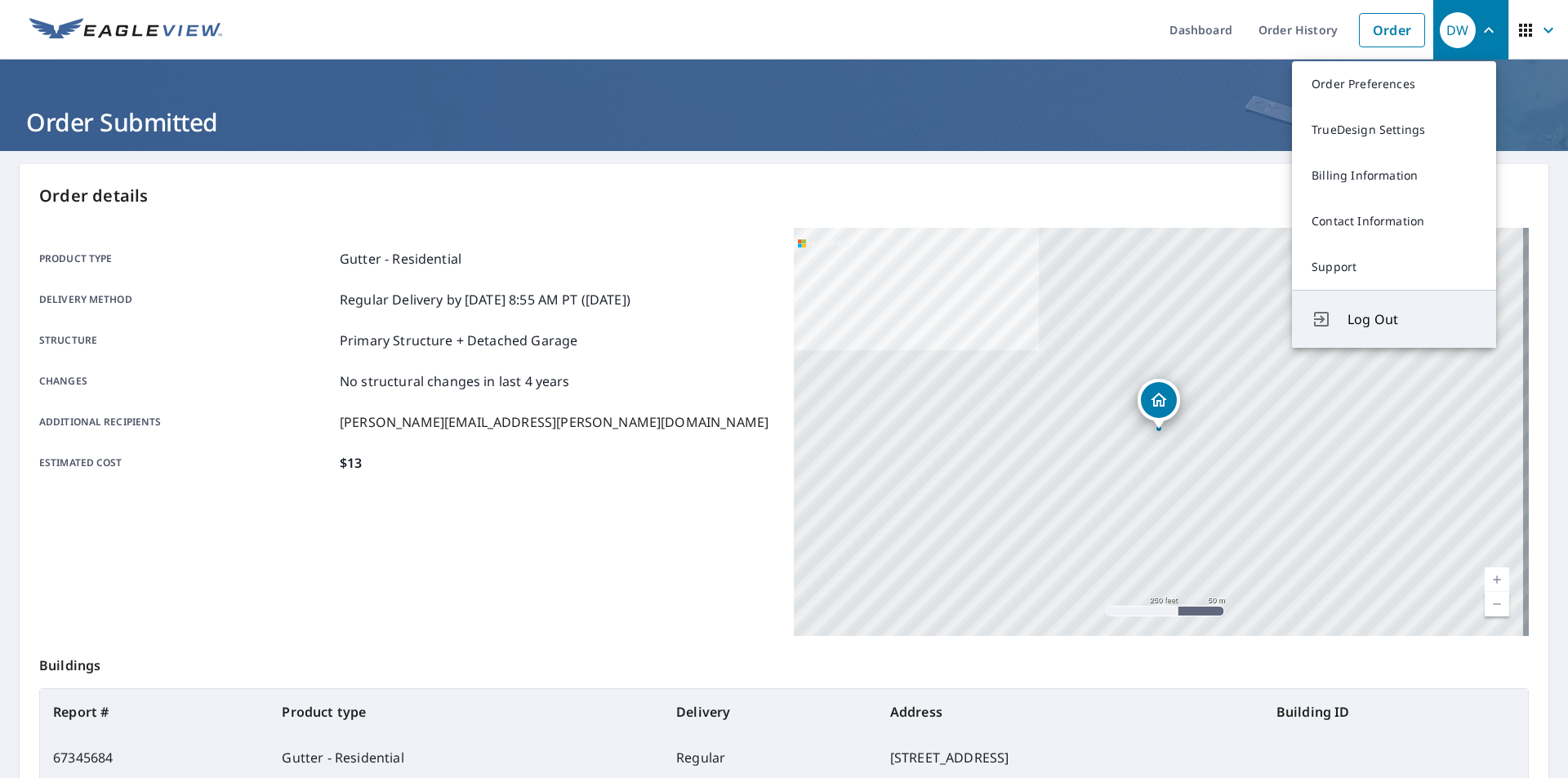
click at [1354, 309] on button "Log Out" at bounding box center [1394, 319] width 204 height 58
